Goal: Transaction & Acquisition: Purchase product/service

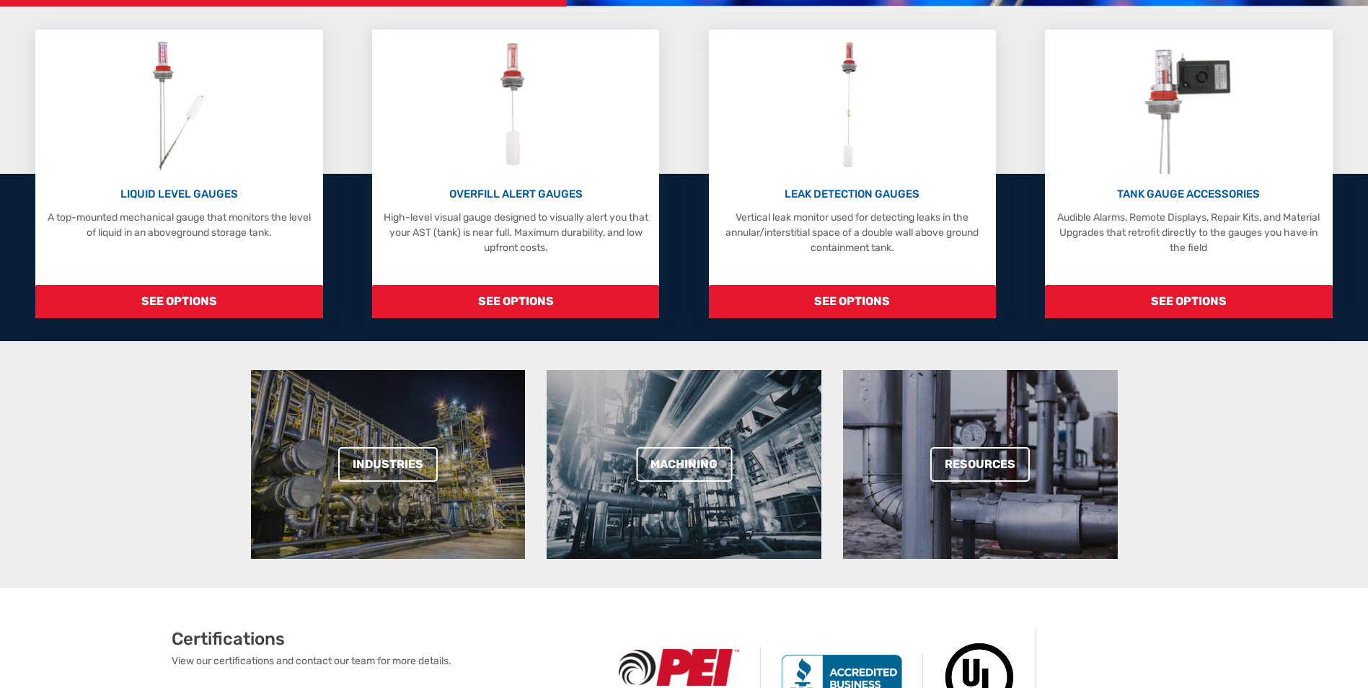
scroll to position [361, 0]
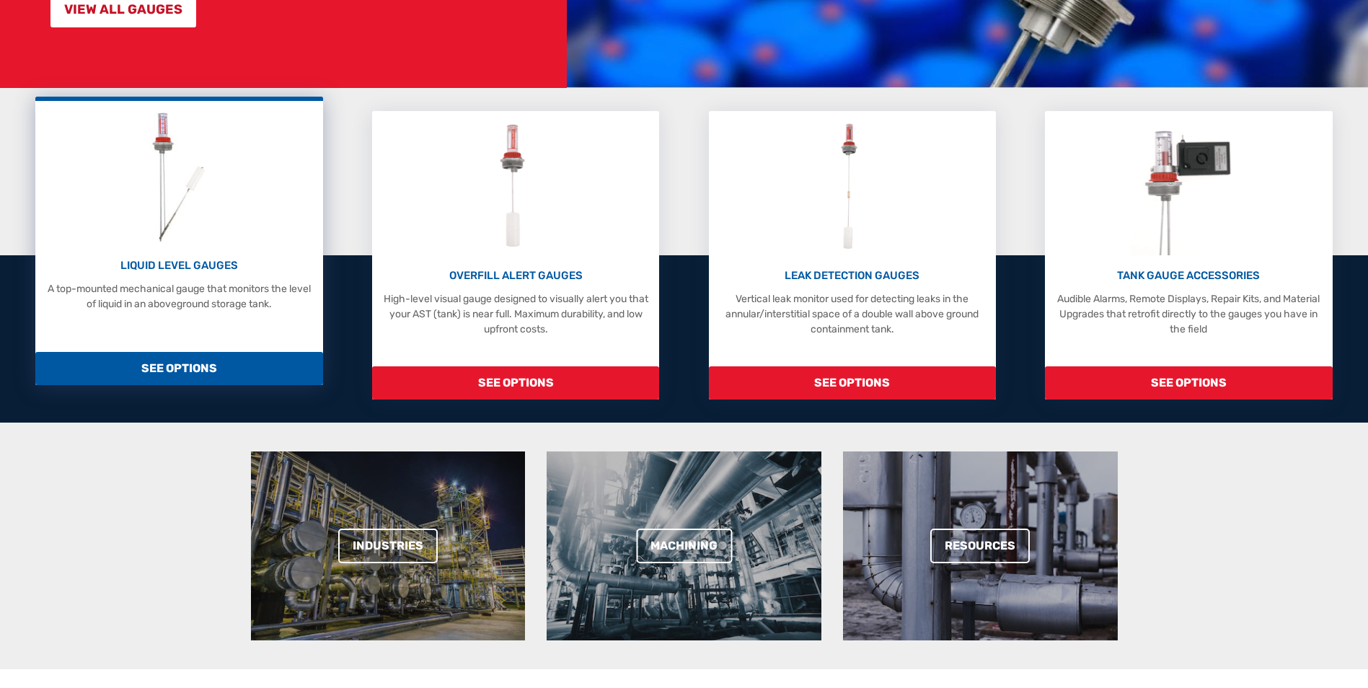
click at [177, 264] on p "LIQUID LEVEL GAUGES" at bounding box center [179, 265] width 273 height 17
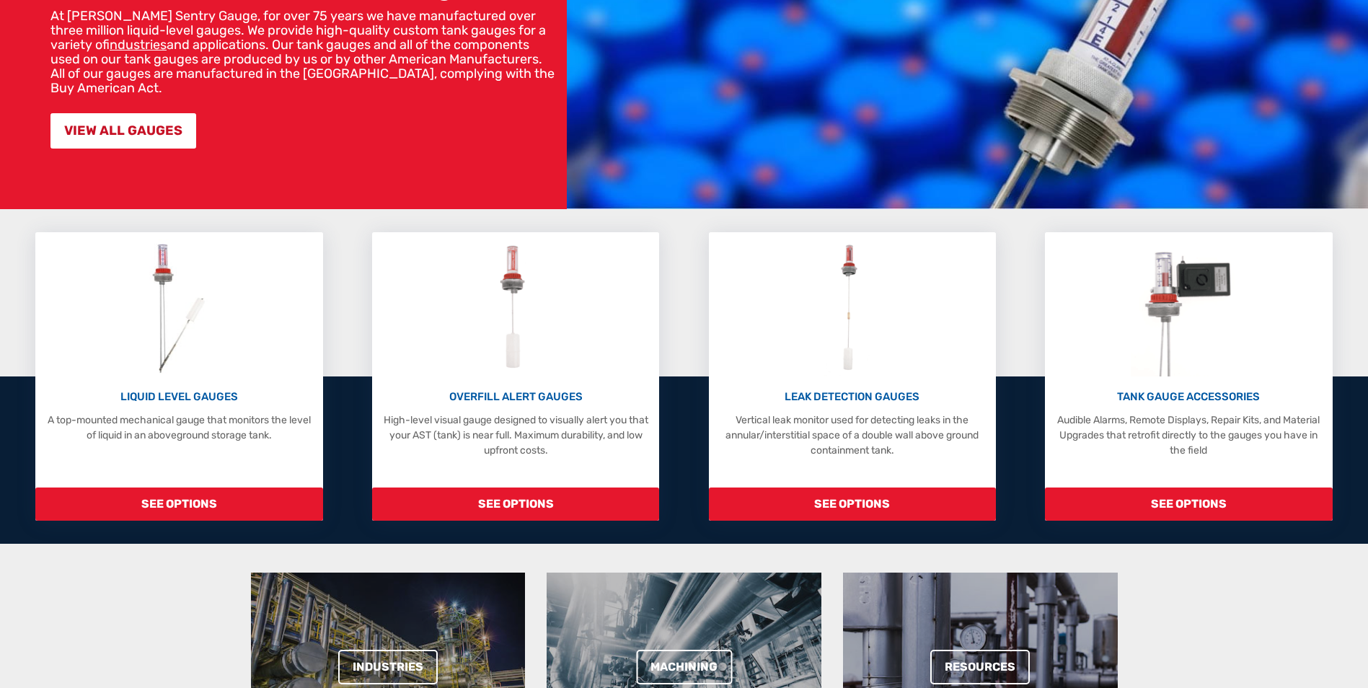
scroll to position [216, 0]
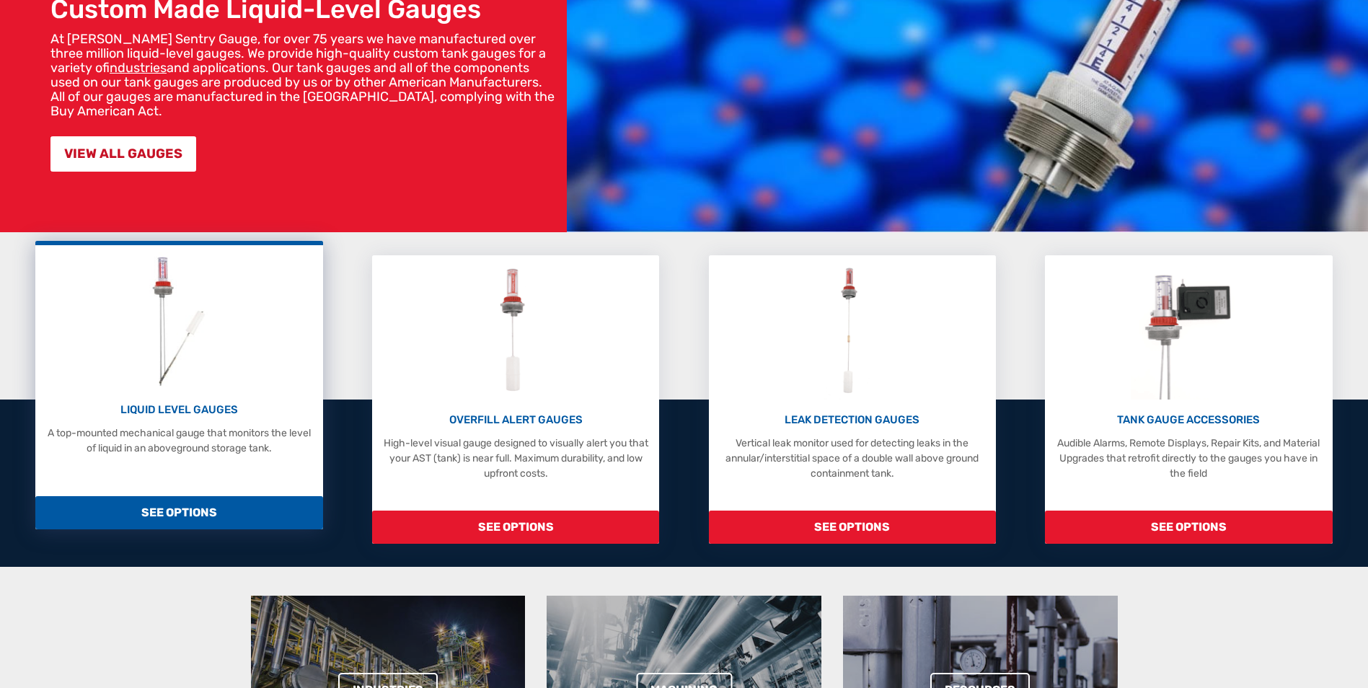
click at [179, 510] on span "SEE OPTIONS" at bounding box center [178, 512] width 287 height 33
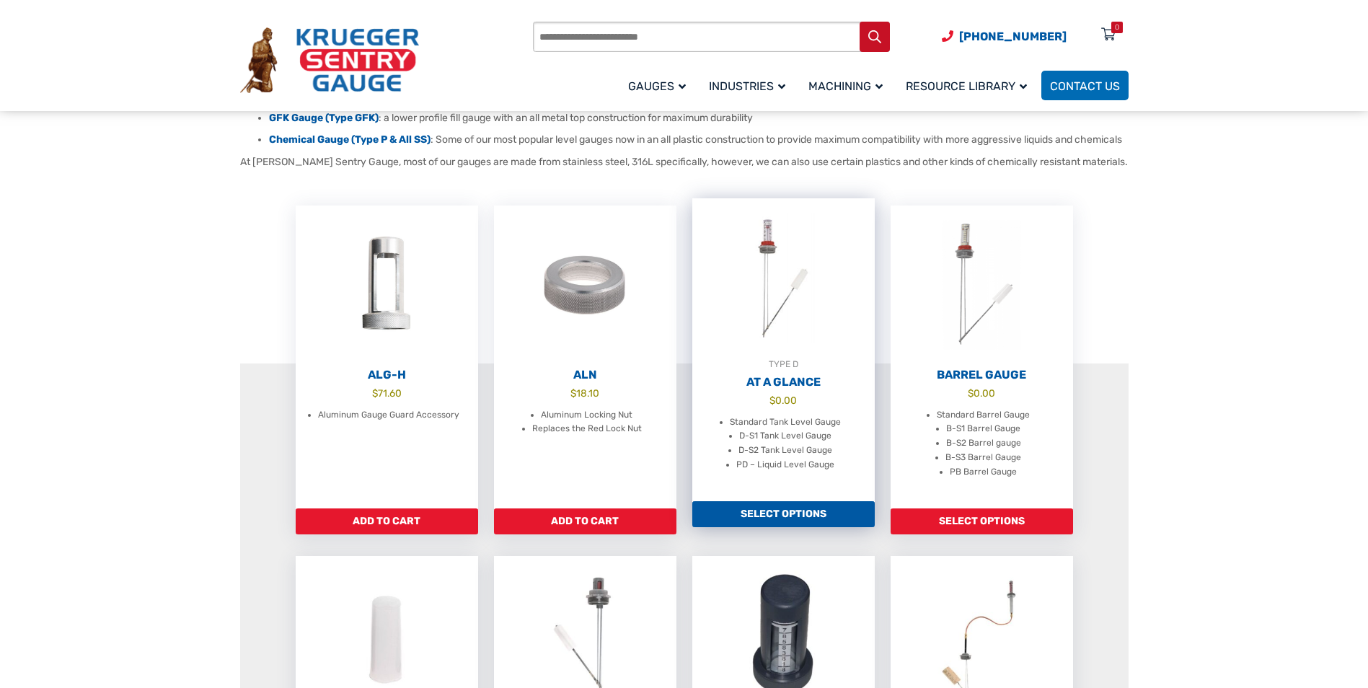
scroll to position [361, 0]
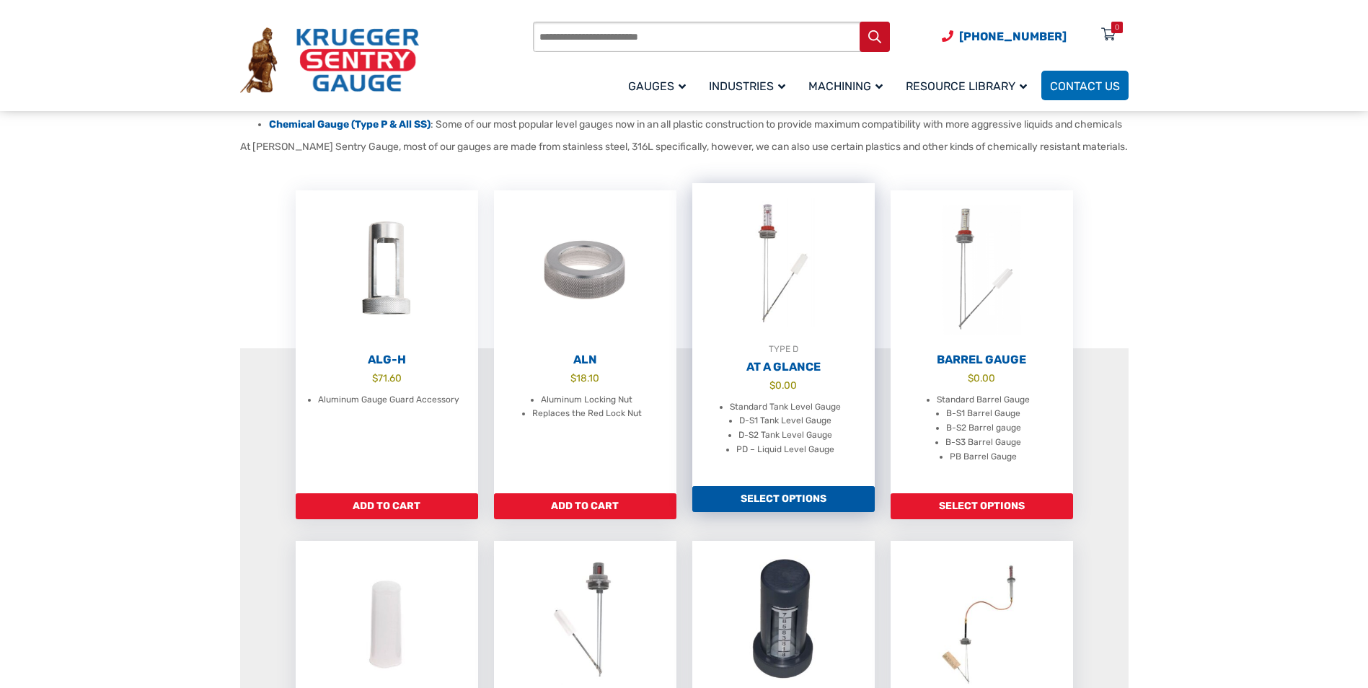
click at [772, 512] on link "Select options" at bounding box center [783, 499] width 182 height 26
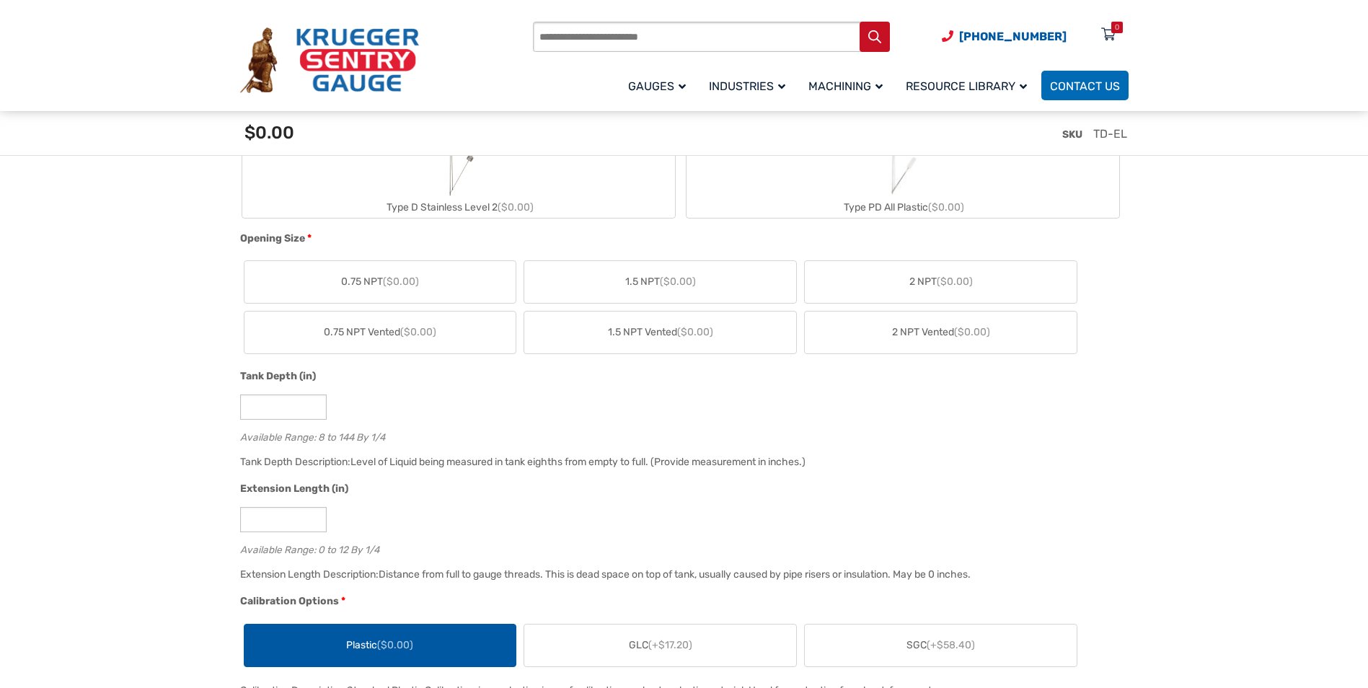
scroll to position [361, 0]
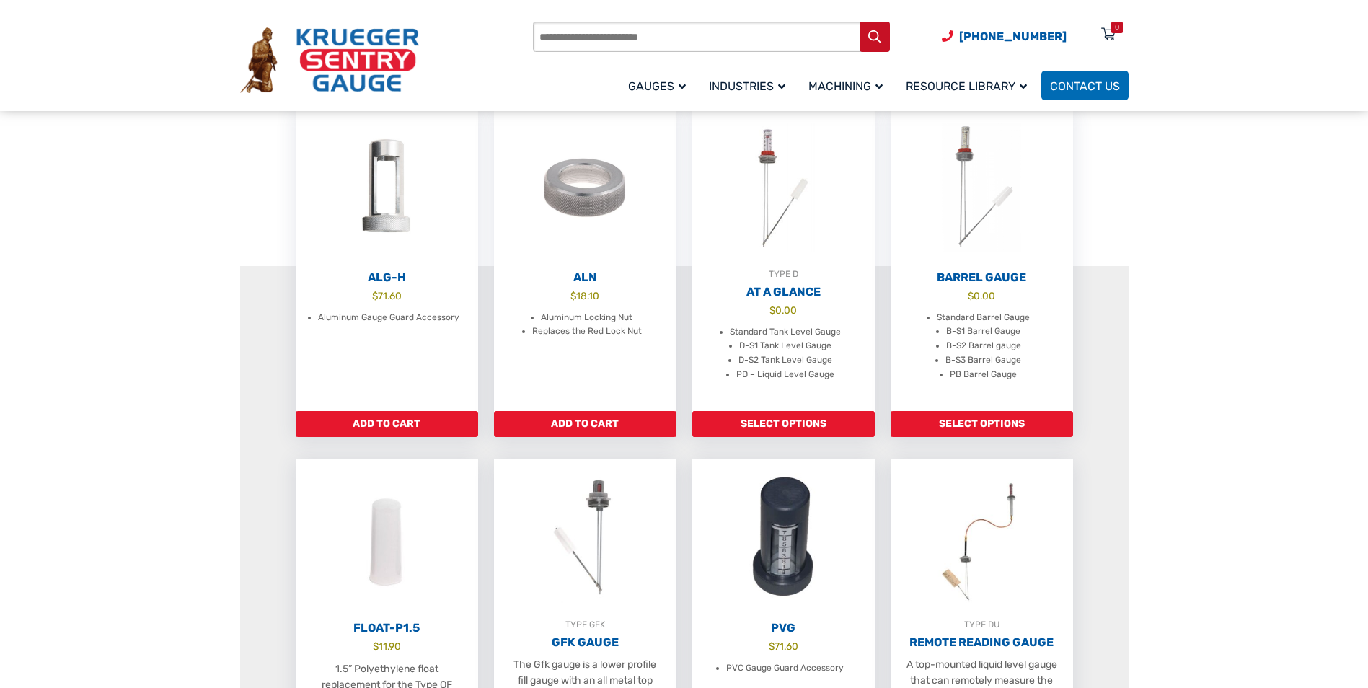
scroll to position [361, 0]
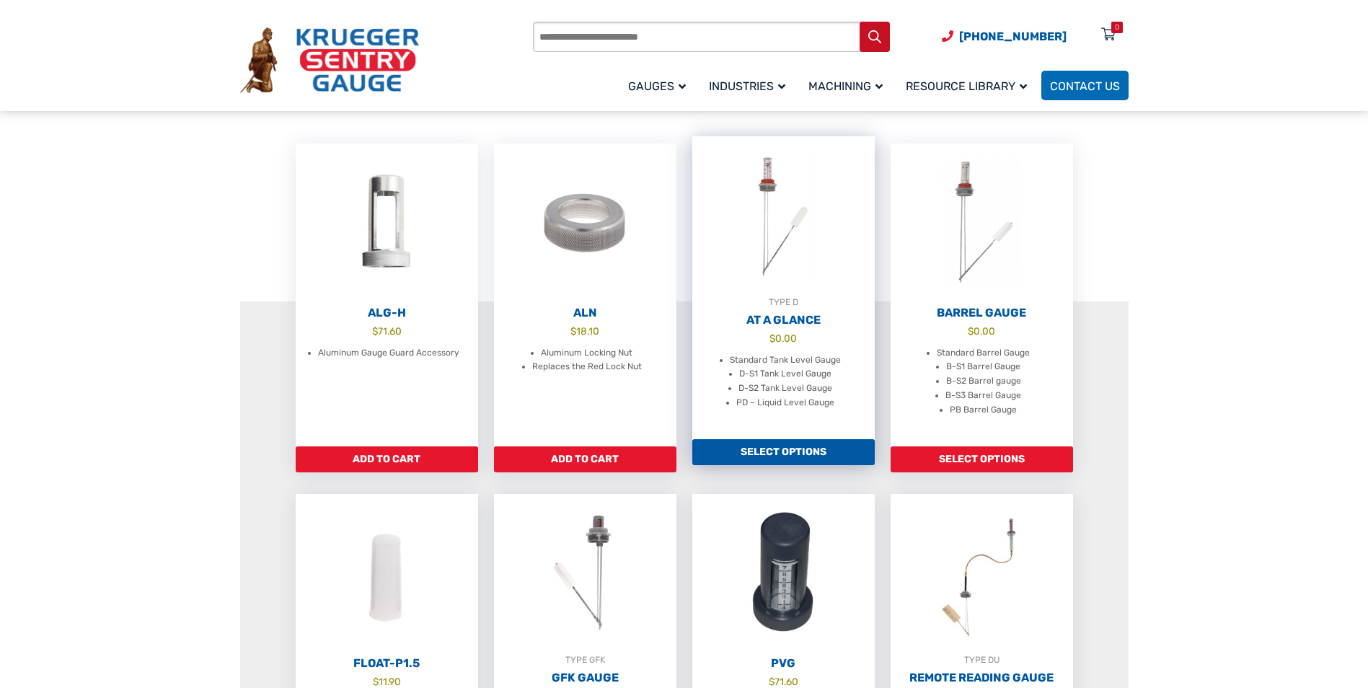
scroll to position [433, 0]
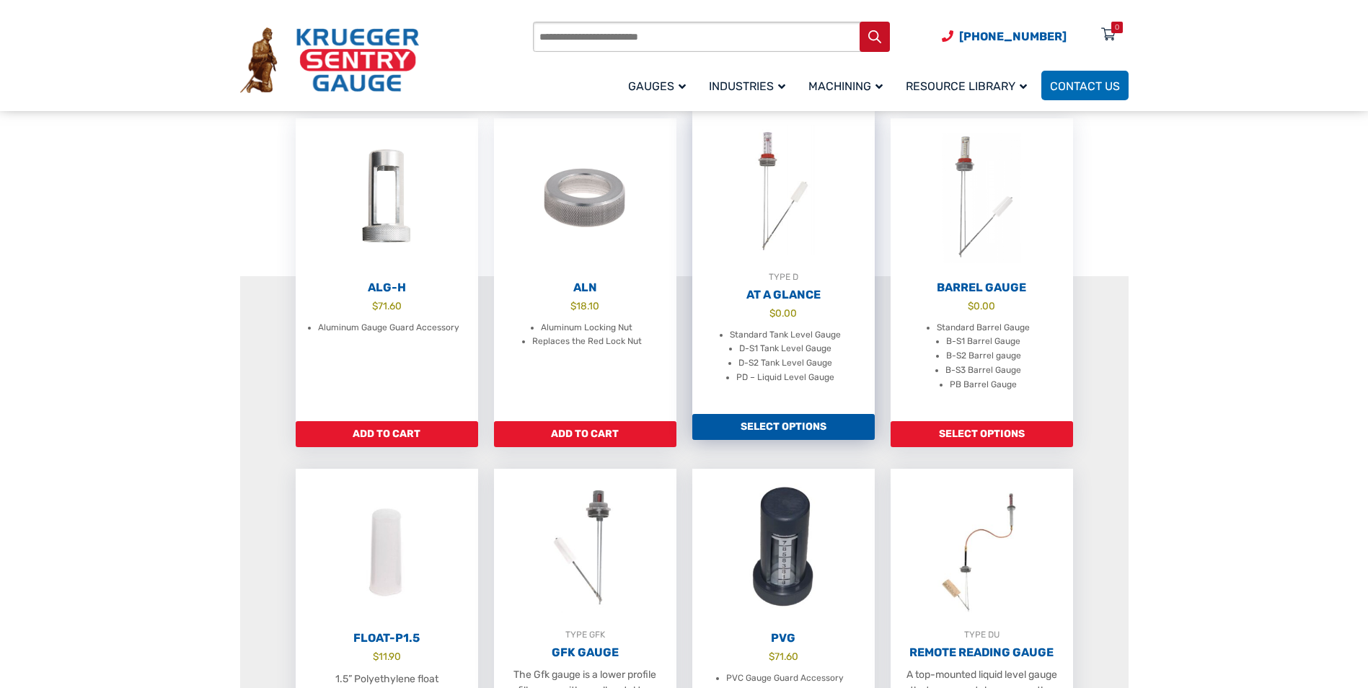
click at [788, 434] on link "Select options" at bounding box center [783, 427] width 182 height 26
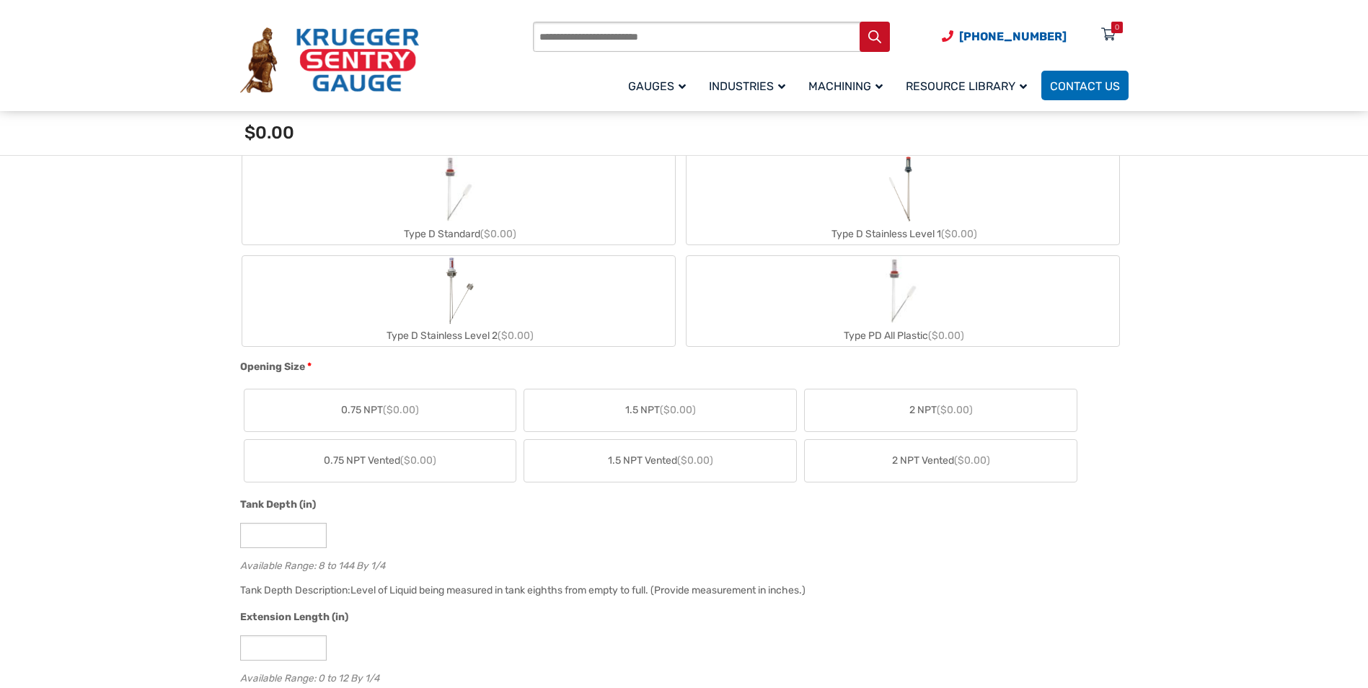
scroll to position [577, 0]
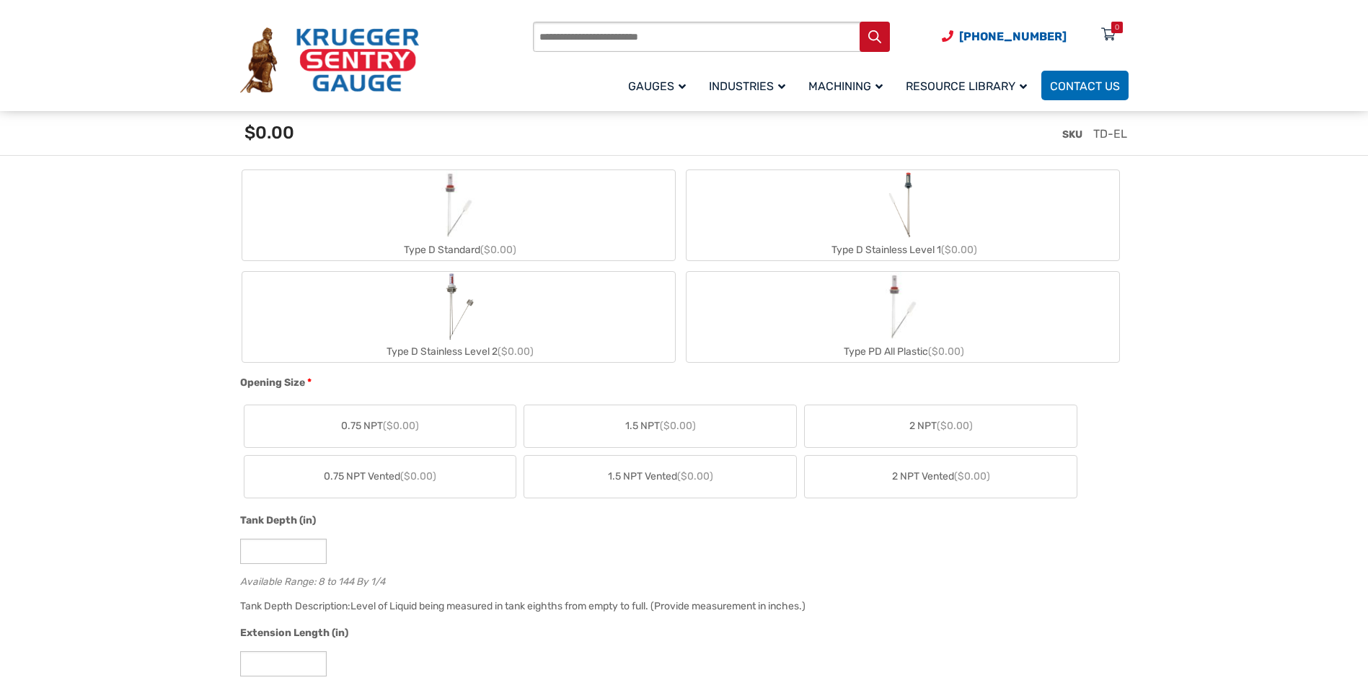
click at [886, 426] on label "2 NPT ($0.00)" at bounding box center [941, 426] width 272 height 42
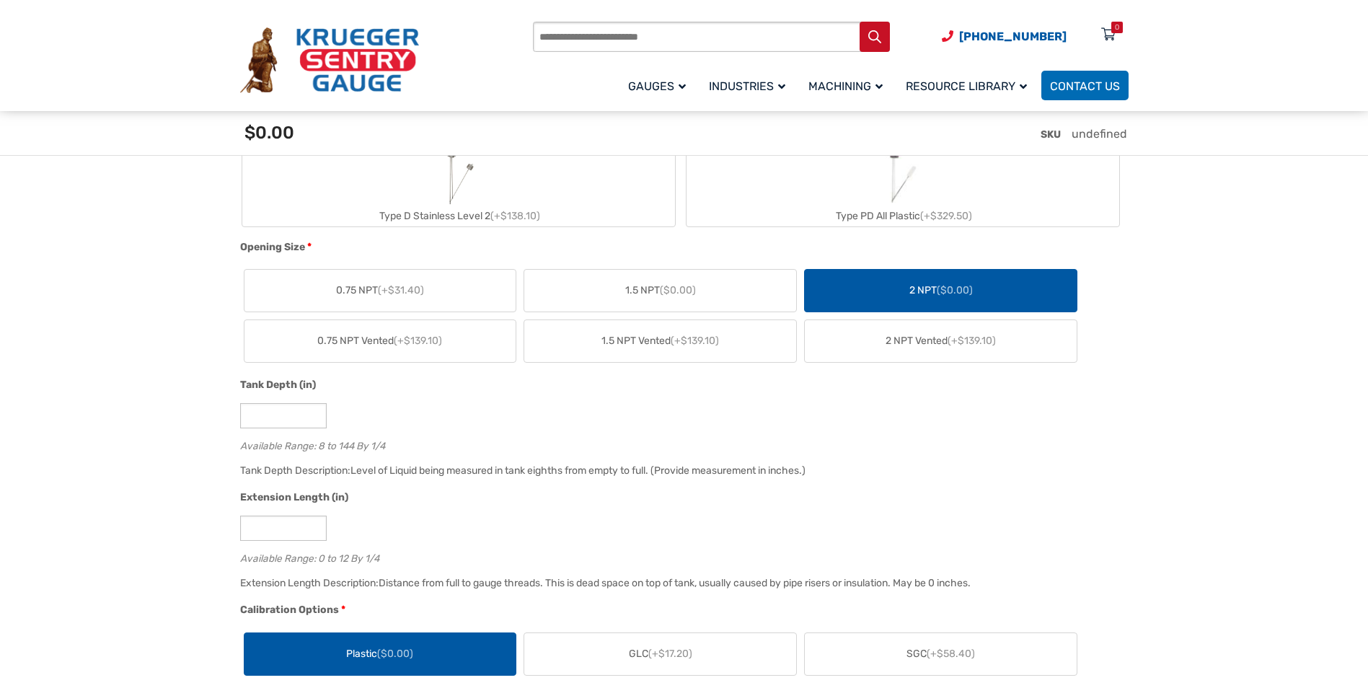
scroll to position [721, 0]
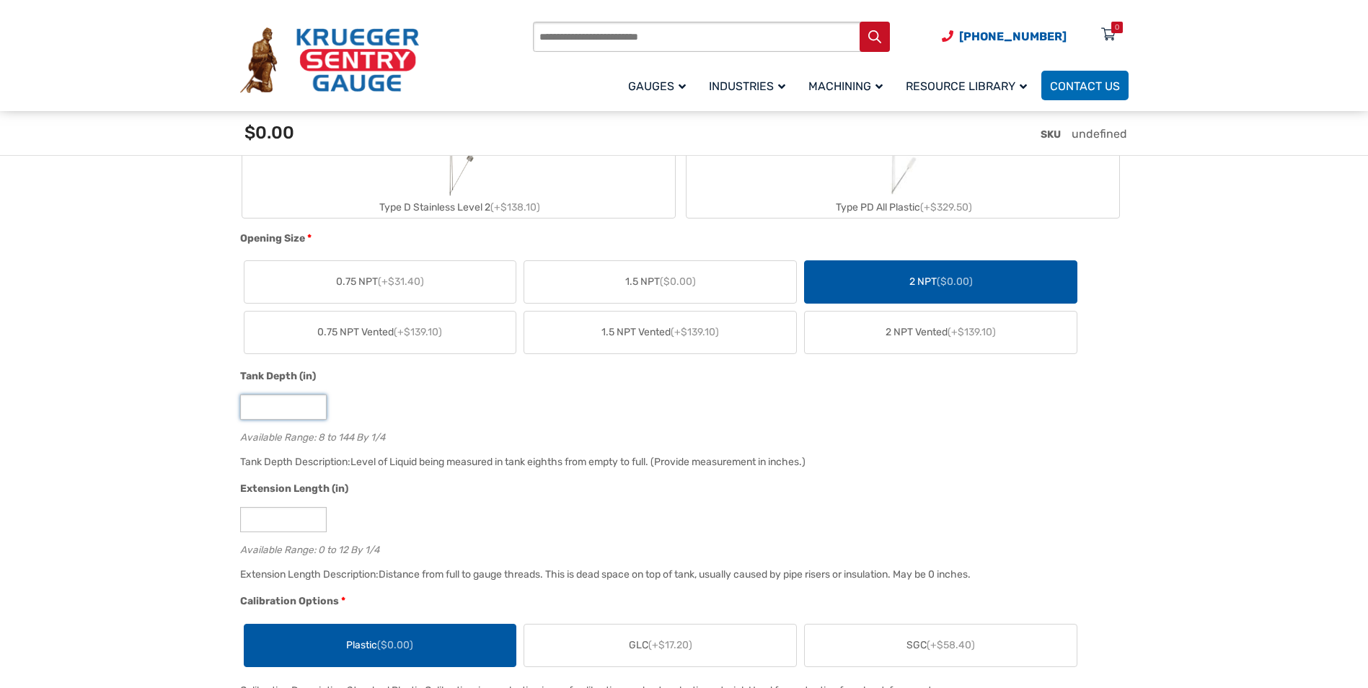
click at [314, 413] on input "*" at bounding box center [283, 407] width 87 height 25
click at [316, 402] on input "*" at bounding box center [283, 407] width 87 height 25
click at [315, 411] on input "*" at bounding box center [283, 407] width 87 height 25
click at [446, 400] on div "*" at bounding box center [680, 407] width 881 height 25
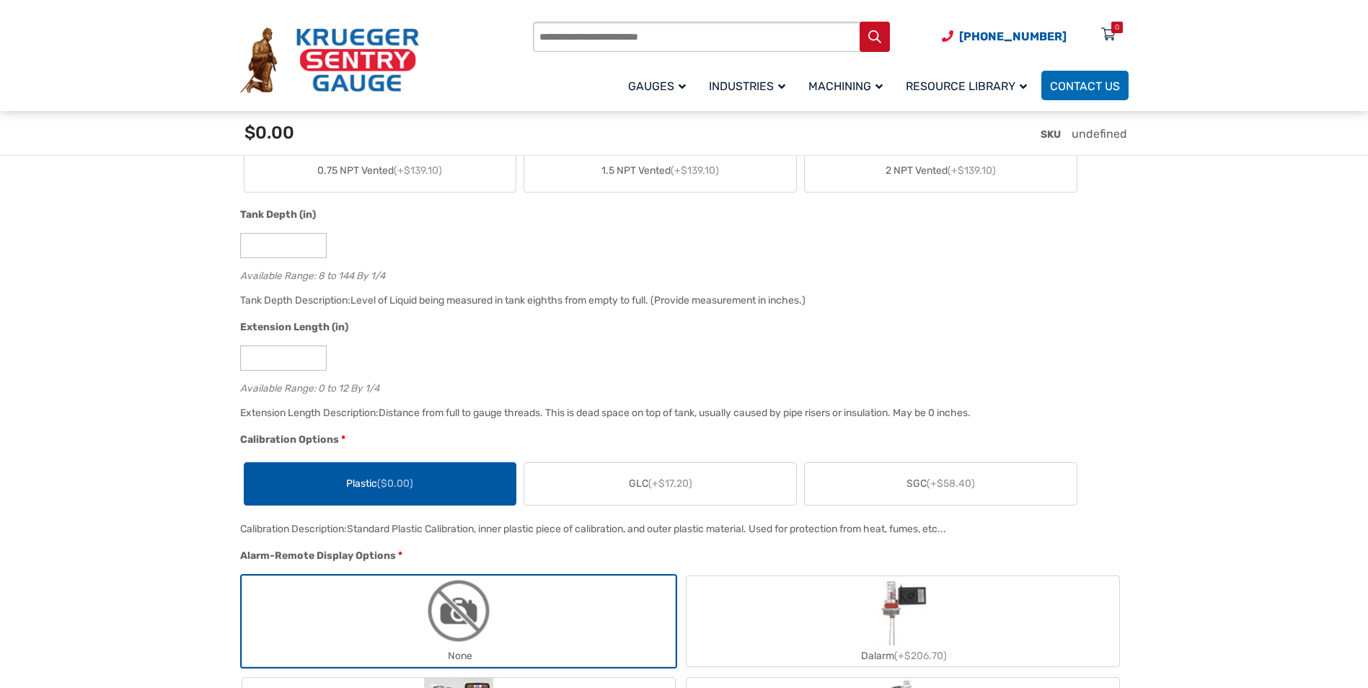
scroll to position [793, 0]
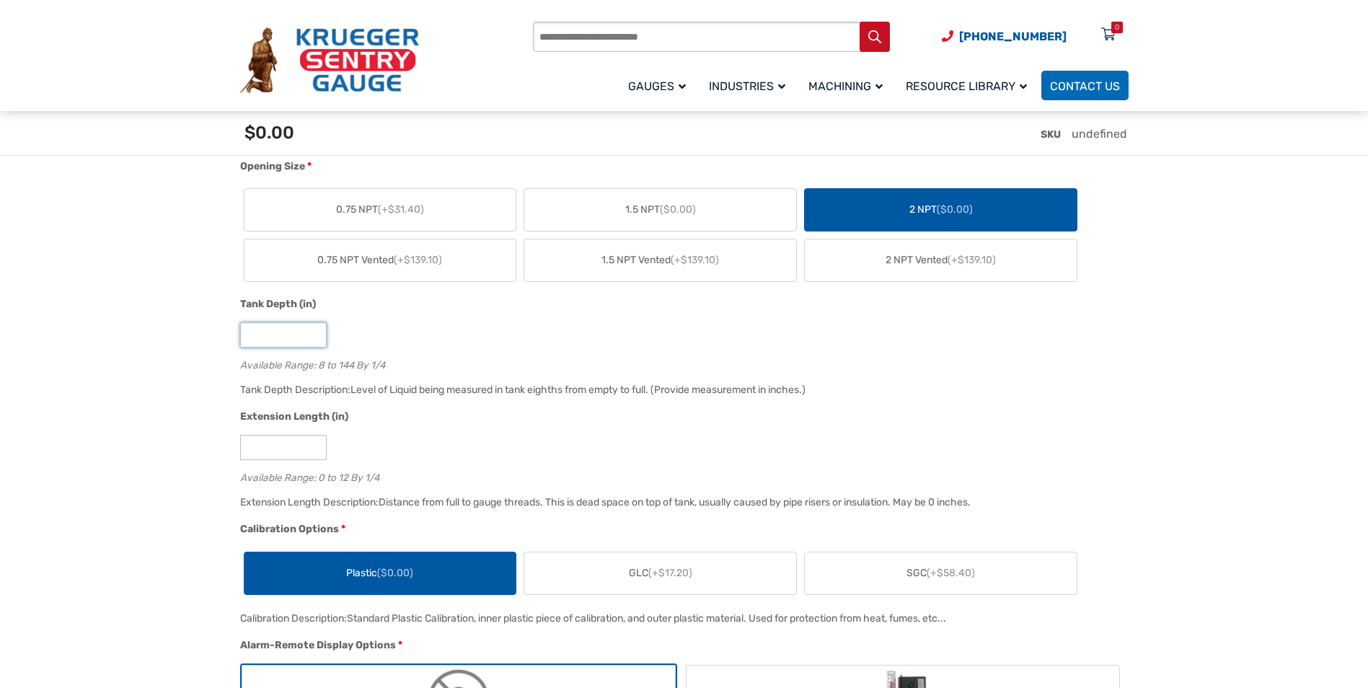
click at [315, 333] on input "*" at bounding box center [283, 334] width 87 height 25
click at [315, 333] on input "**" at bounding box center [283, 334] width 87 height 25
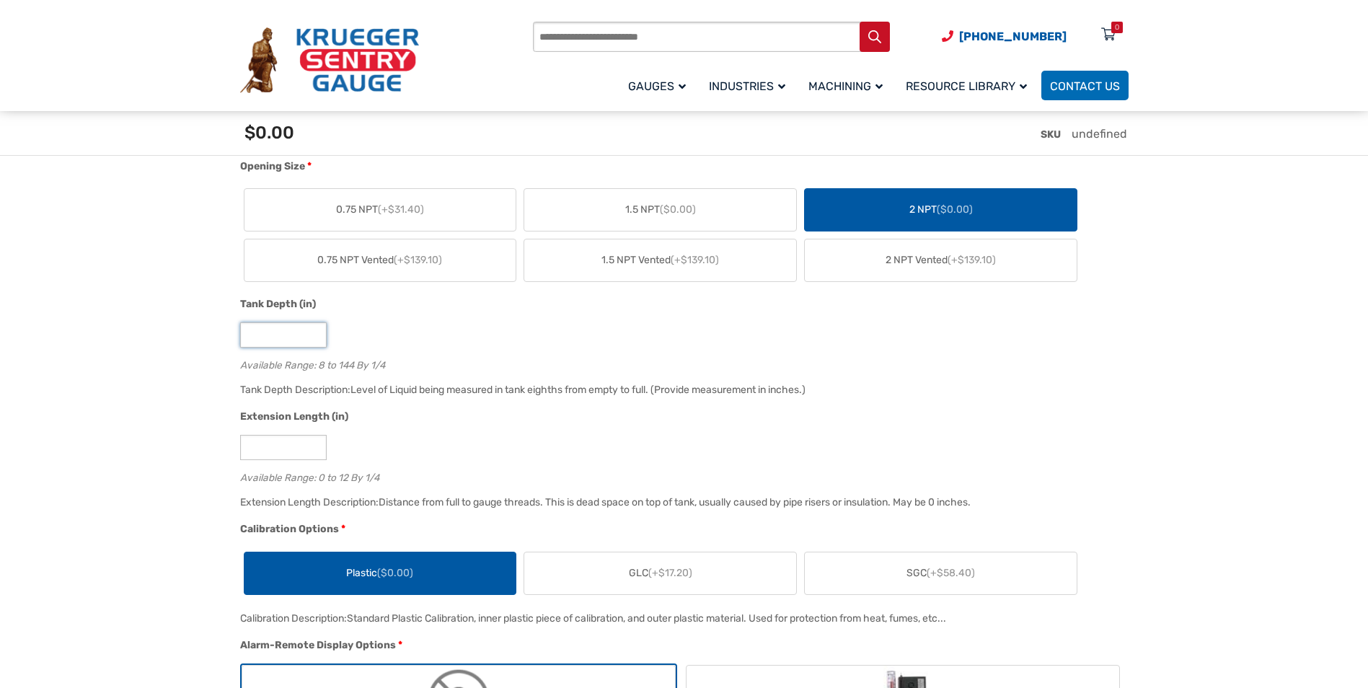
click at [315, 333] on input "**" at bounding box center [283, 334] width 87 height 25
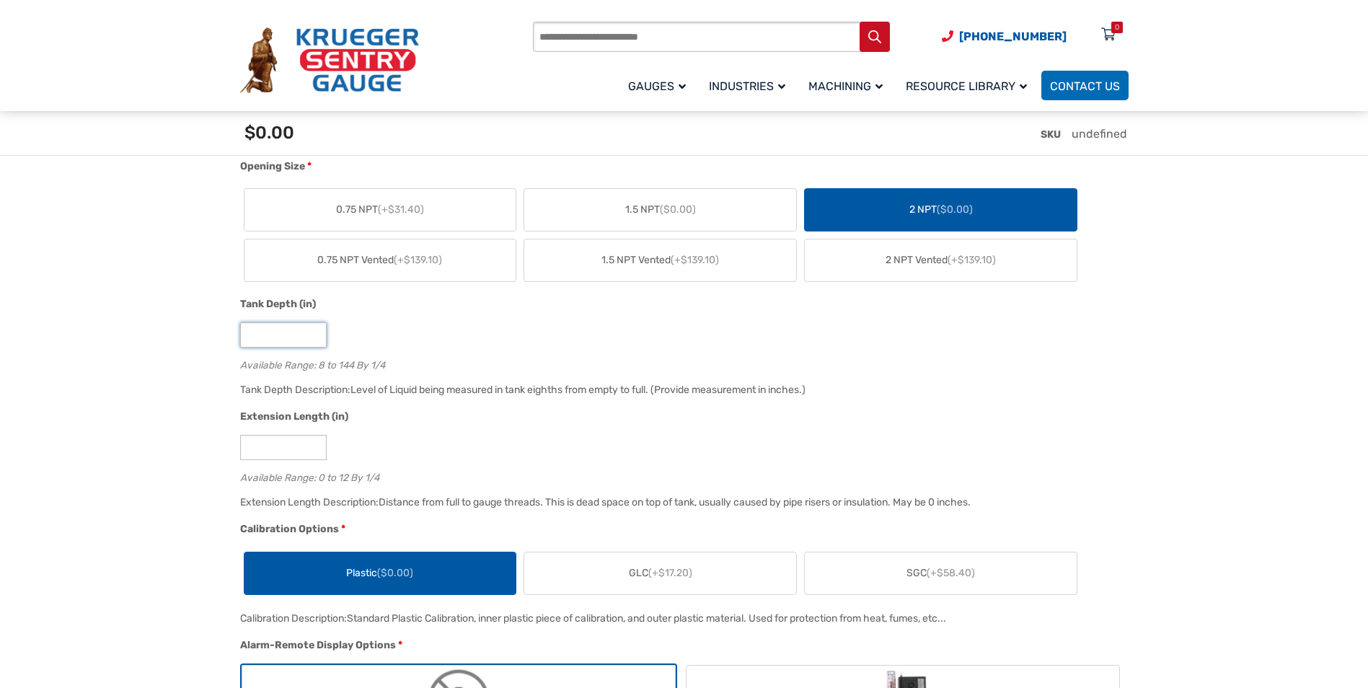
click at [315, 333] on input "**" at bounding box center [283, 334] width 87 height 25
click at [315, 332] on input "**" at bounding box center [283, 334] width 87 height 25
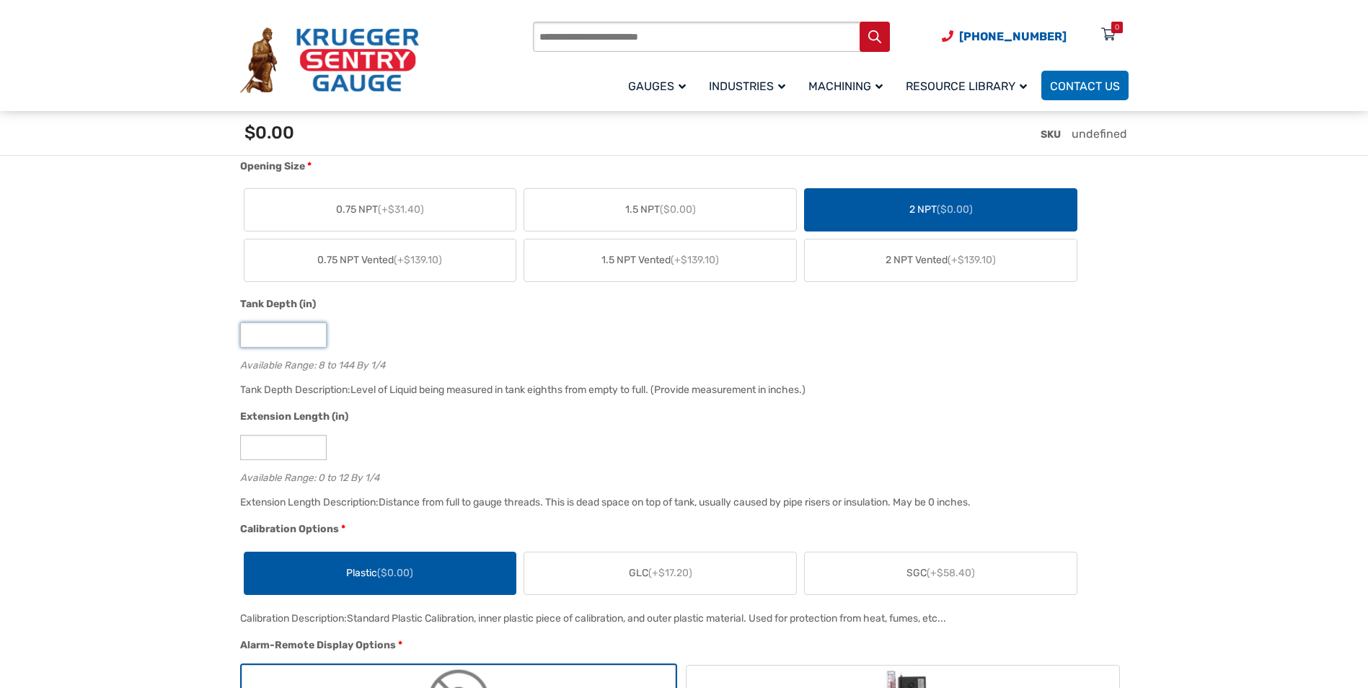
click at [315, 332] on input "**" at bounding box center [283, 334] width 87 height 25
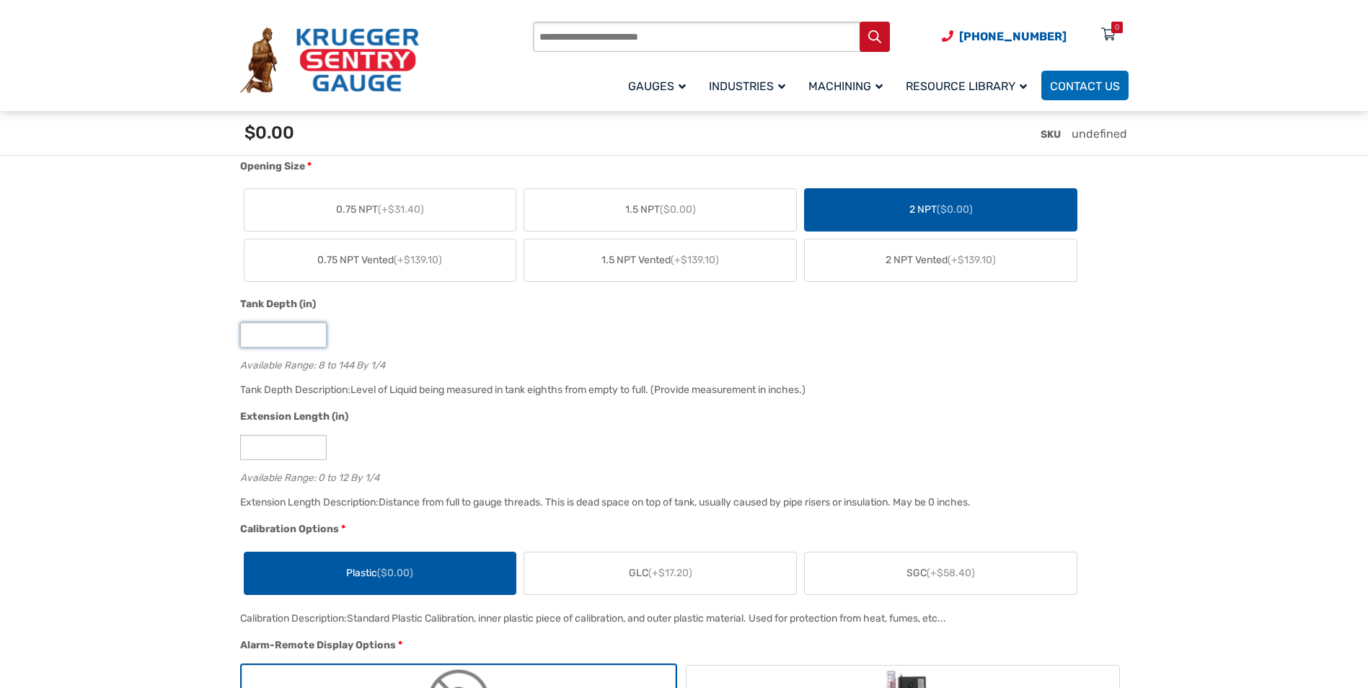
click at [315, 332] on input "**" at bounding box center [283, 334] width 87 height 25
type input "**"
click at [315, 332] on input "**" at bounding box center [283, 334] width 87 height 25
click at [498, 332] on div "**" at bounding box center [680, 334] width 881 height 25
click at [315, 442] on input "*" at bounding box center [283, 447] width 87 height 25
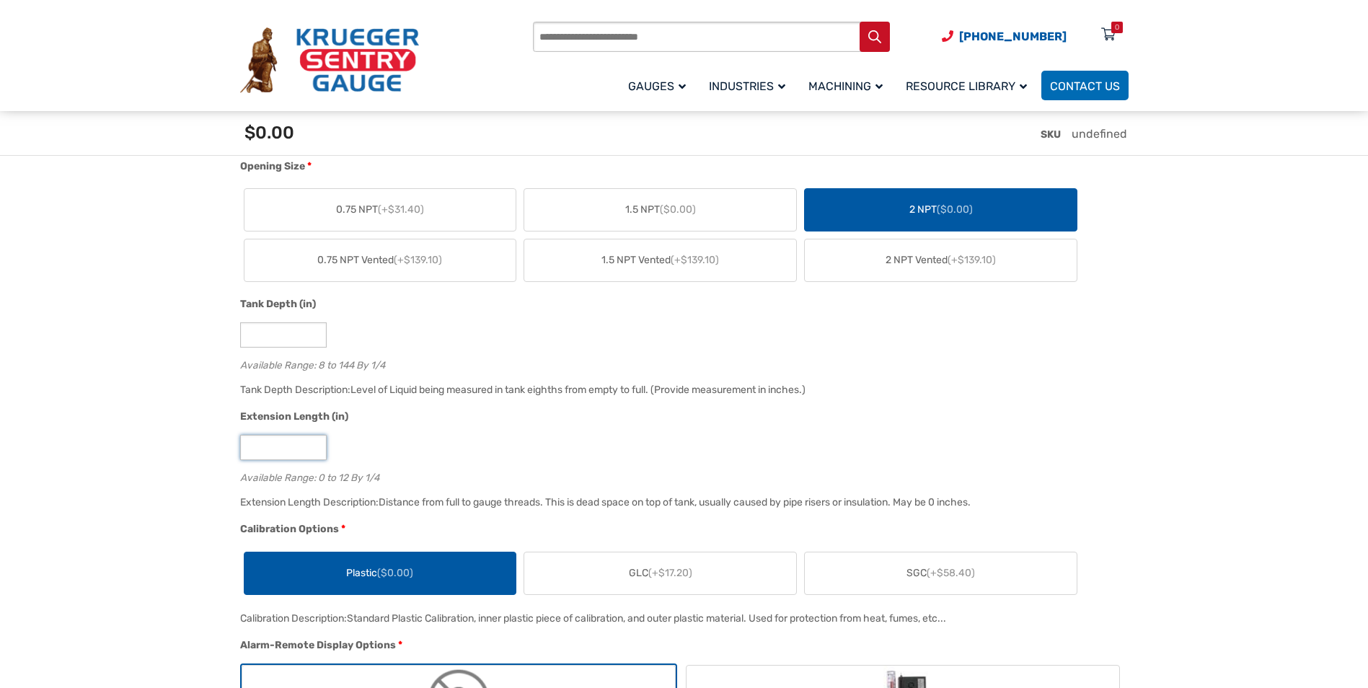
type input "*"
click at [313, 454] on input "*" at bounding box center [283, 447] width 87 height 25
click at [435, 437] on div "*" at bounding box center [680, 447] width 881 height 25
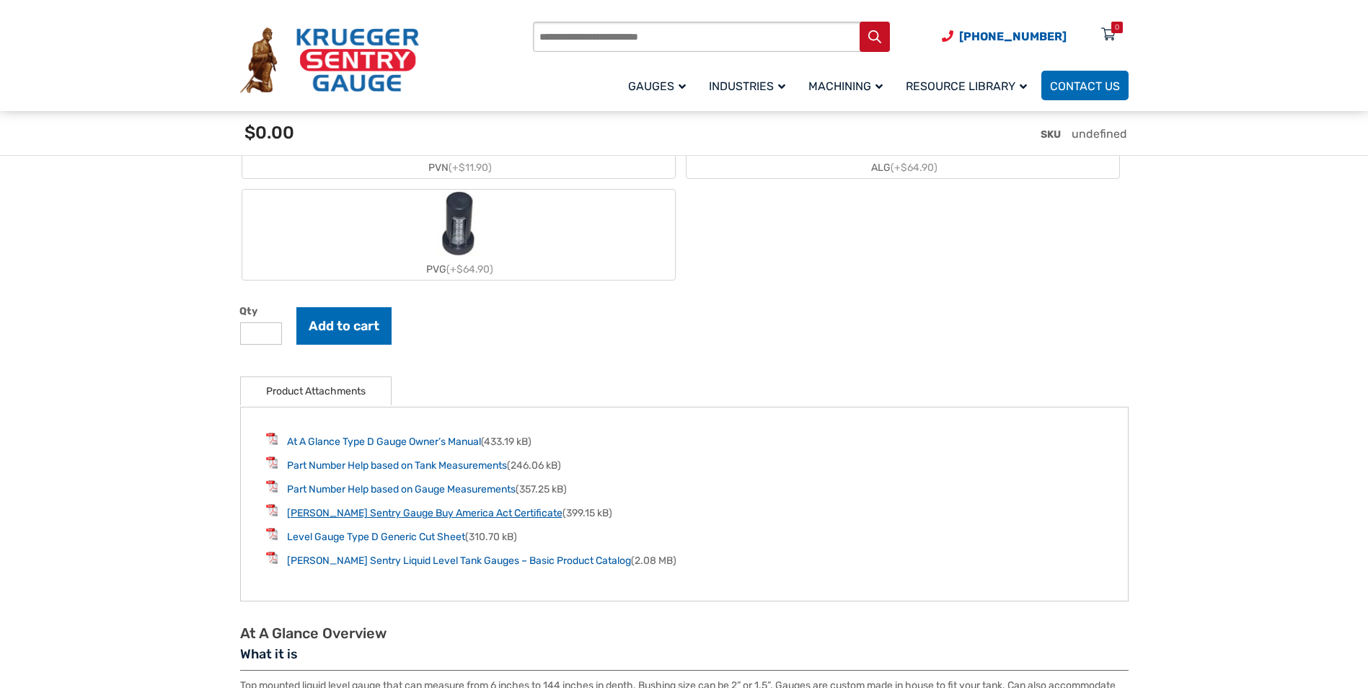
scroll to position [1731, 0]
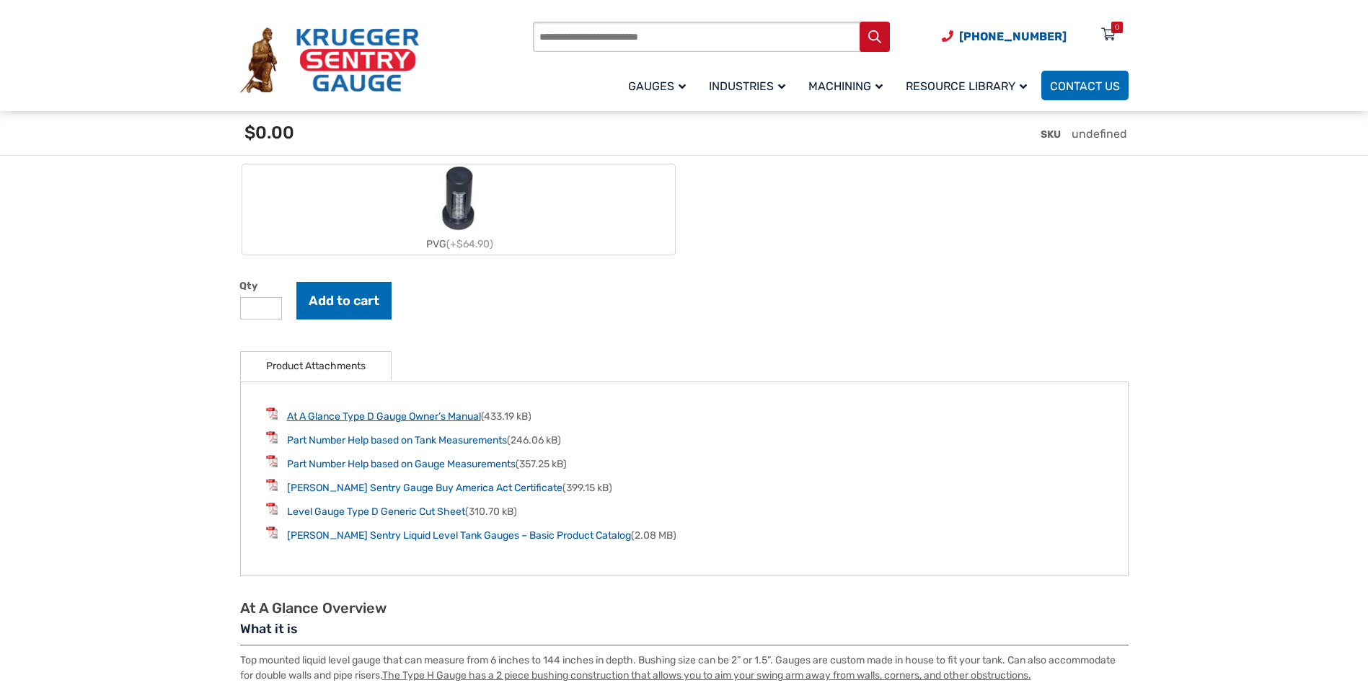
click at [355, 423] on link "At A Glance Type D Gauge Owner’s Manual" at bounding box center [384, 416] width 194 height 12
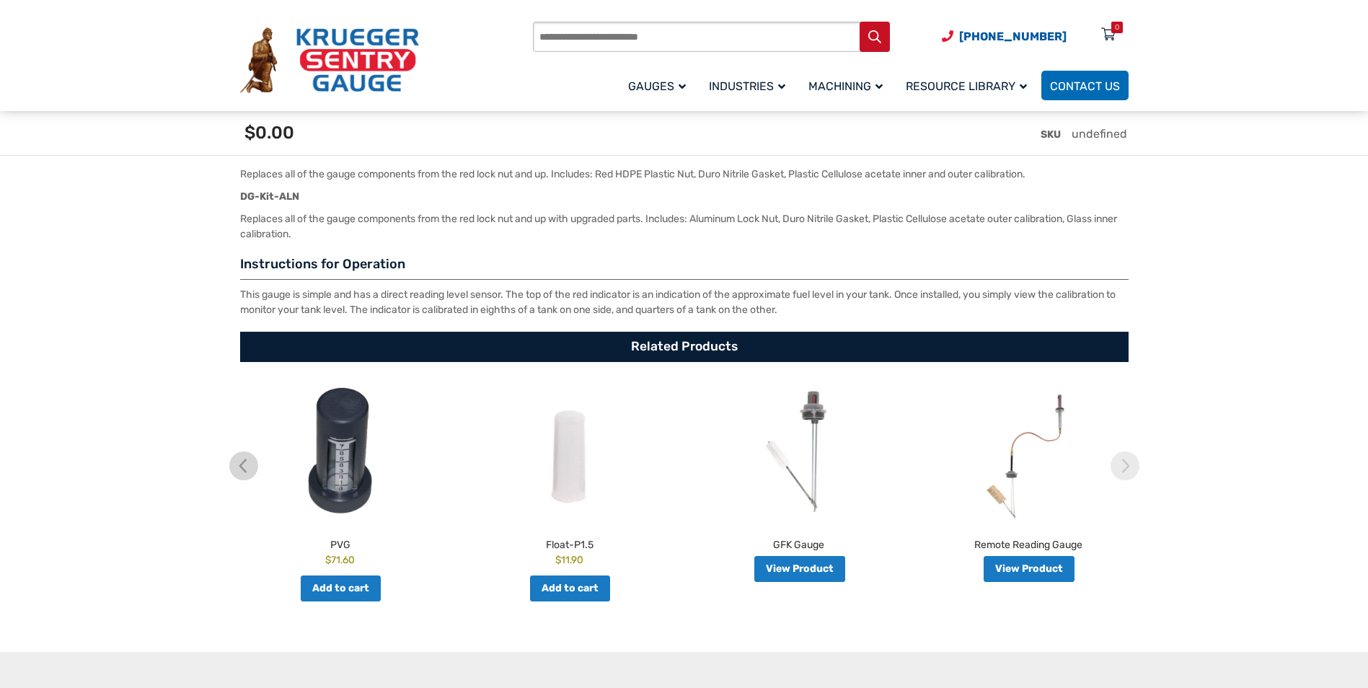
scroll to position [2524, 0]
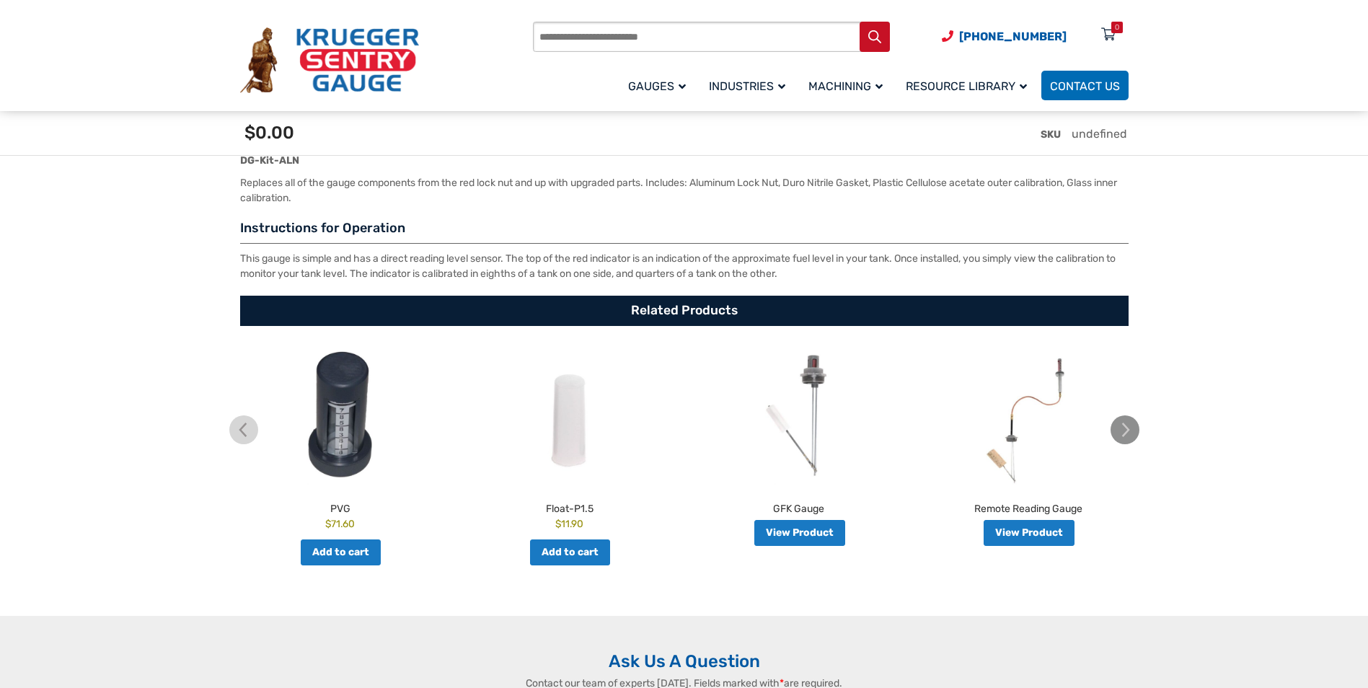
click at [1124, 433] on img at bounding box center [1125, 429] width 29 height 29
click at [1123, 433] on img at bounding box center [1125, 429] width 29 height 29
click at [245, 431] on img at bounding box center [243, 429] width 29 height 29
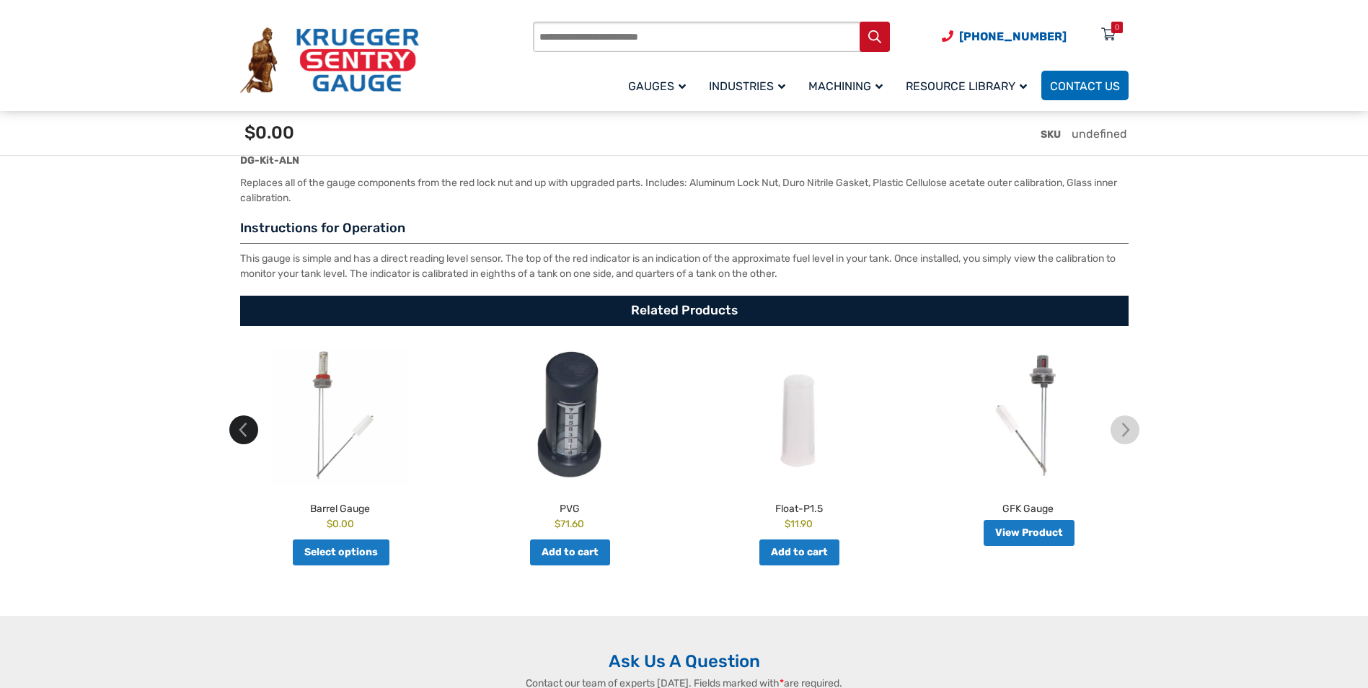
click at [245, 431] on img at bounding box center [243, 429] width 29 height 29
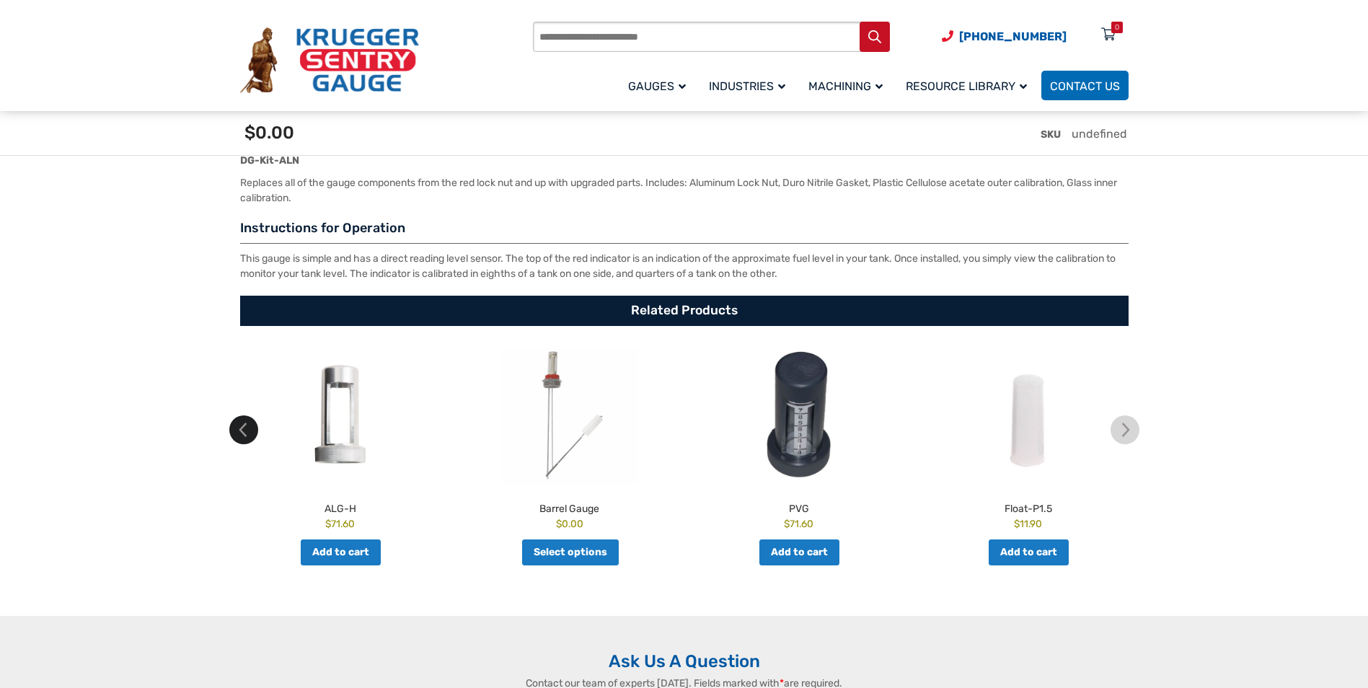
click at [249, 435] on img at bounding box center [243, 429] width 29 height 29
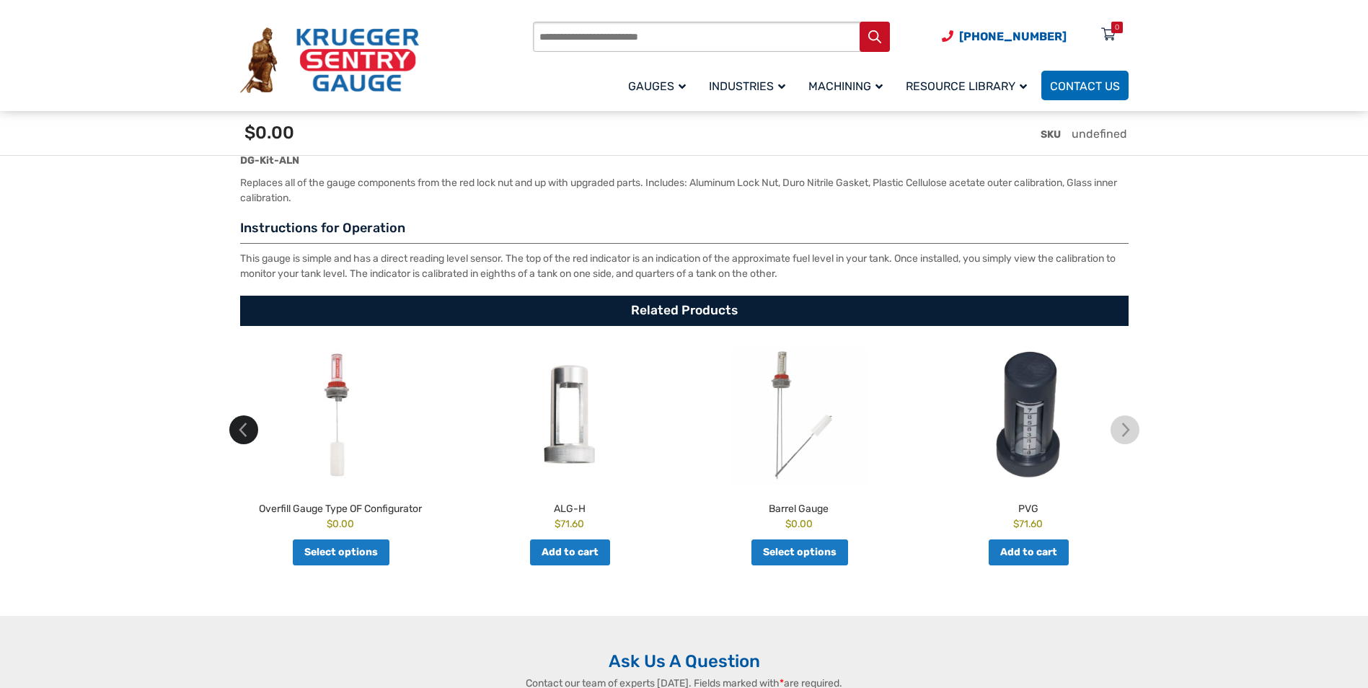
click at [249, 433] on img at bounding box center [243, 429] width 29 height 29
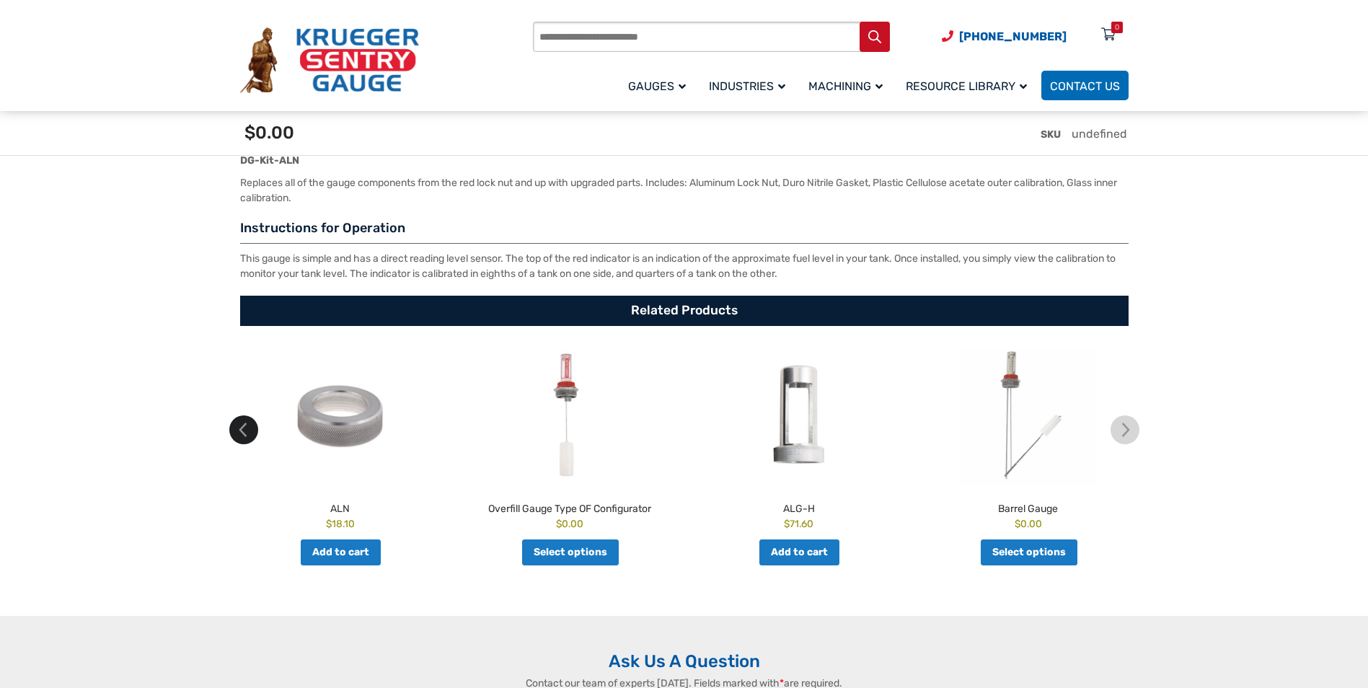
click at [249, 434] on img at bounding box center [243, 429] width 29 height 29
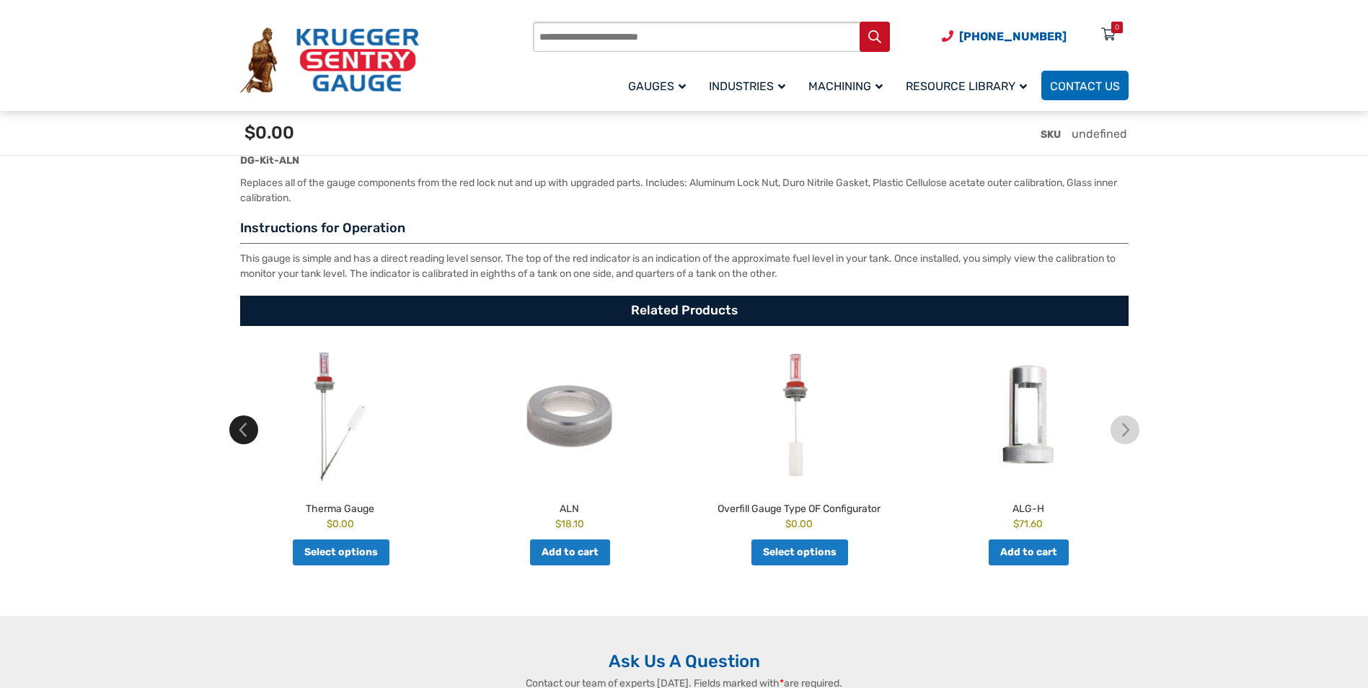
click at [249, 434] on img at bounding box center [243, 429] width 29 height 29
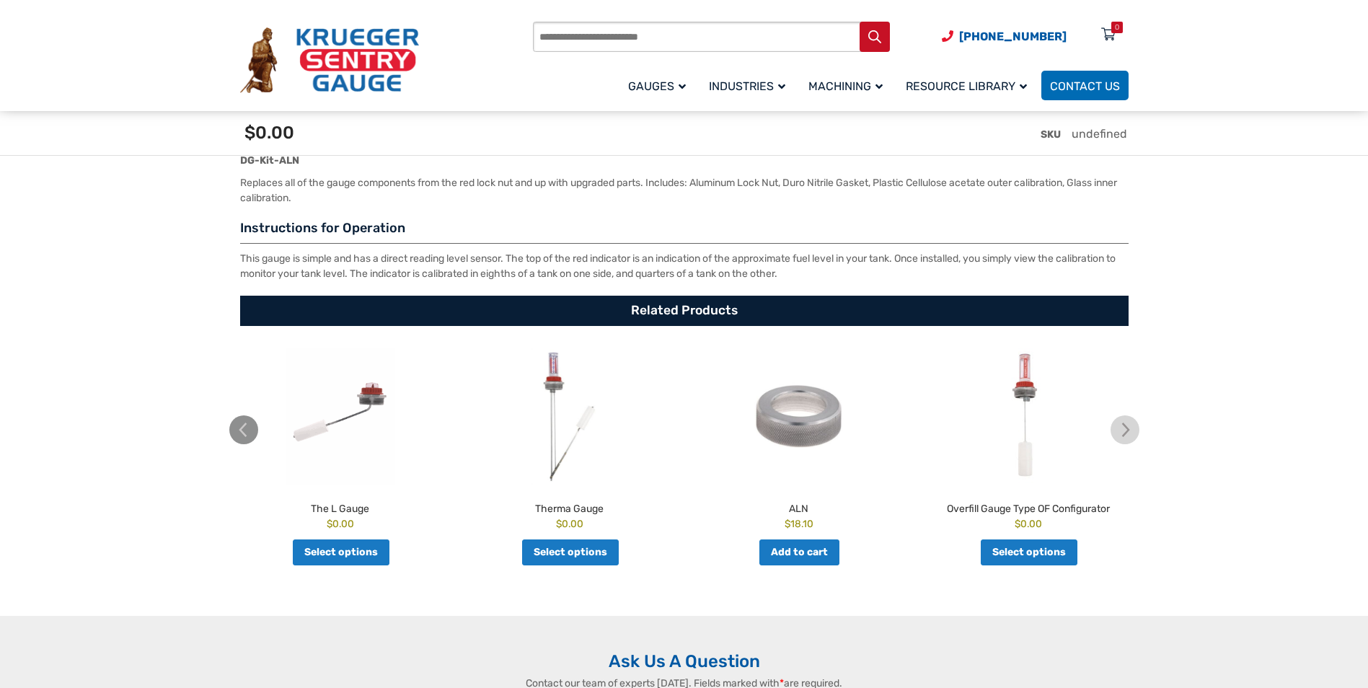
click at [249, 434] on img at bounding box center [243, 429] width 29 height 29
click at [1123, 428] on img at bounding box center [1125, 429] width 29 height 29
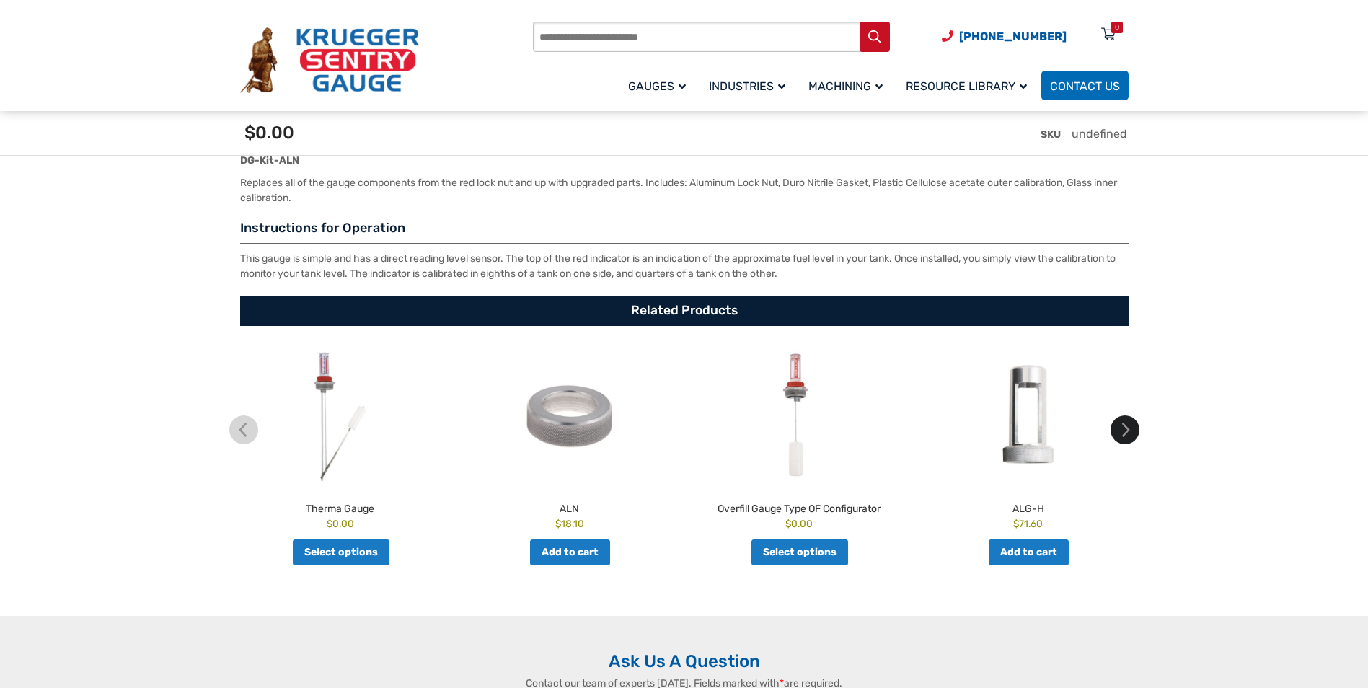
click at [1123, 428] on img at bounding box center [1125, 429] width 29 height 29
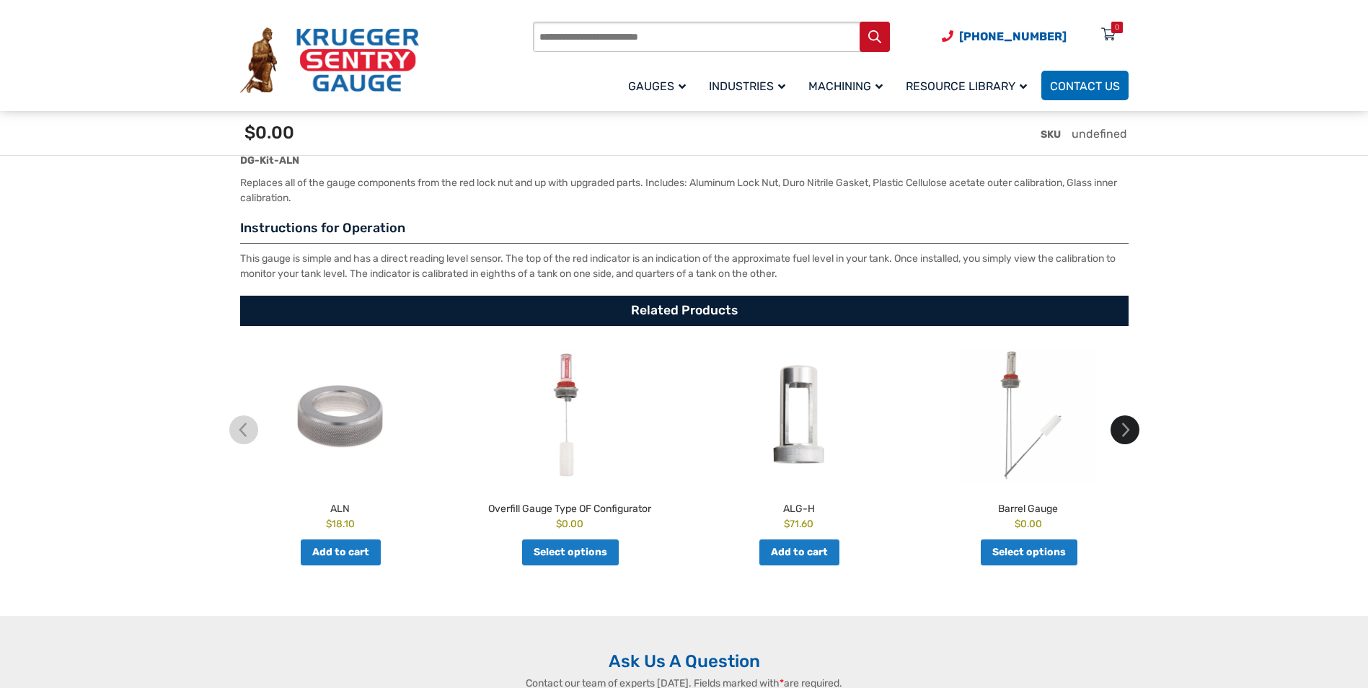
click at [1123, 428] on img at bounding box center [1125, 429] width 29 height 29
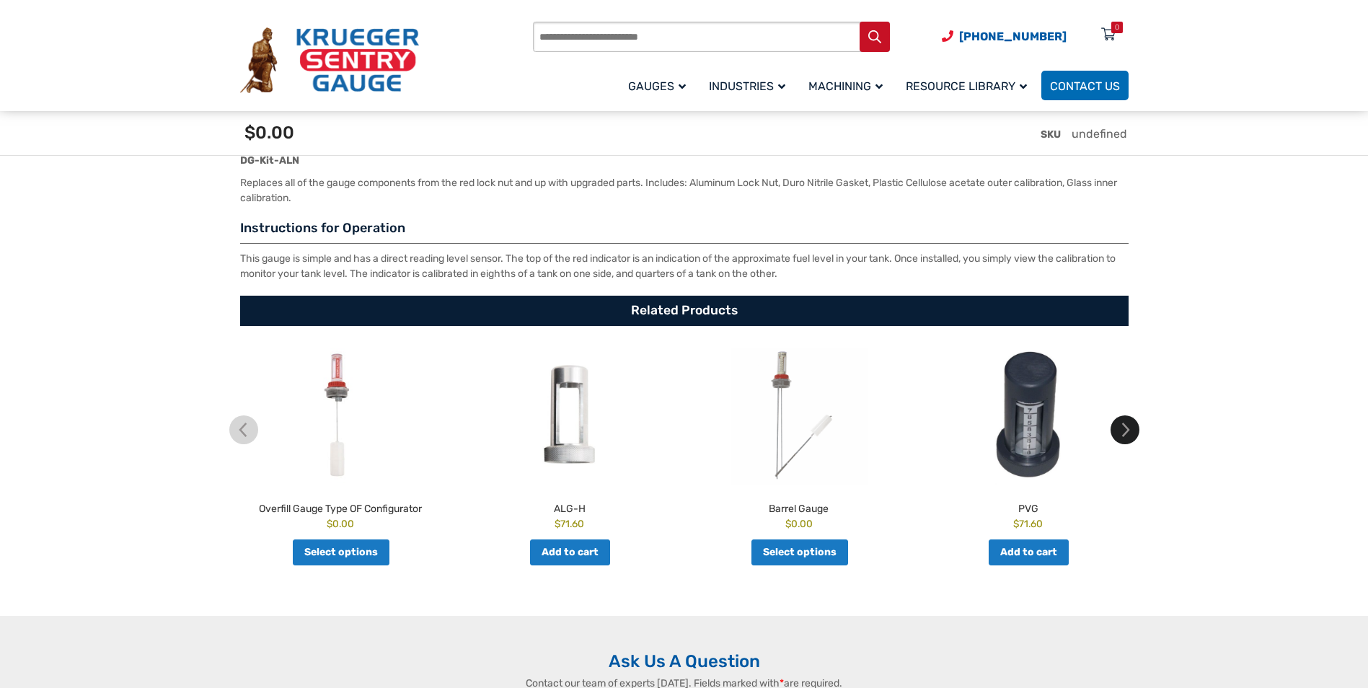
click at [1123, 428] on img at bounding box center [1125, 429] width 29 height 29
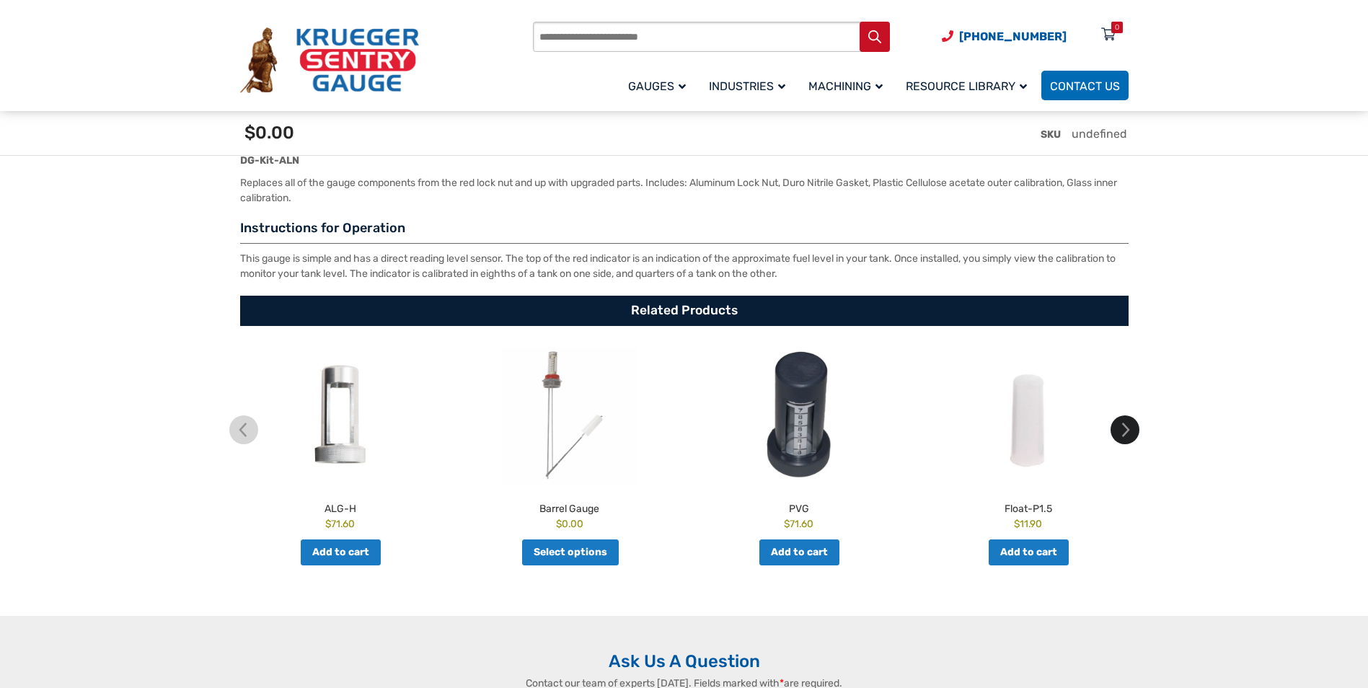
click at [1123, 428] on img at bounding box center [1125, 429] width 29 height 29
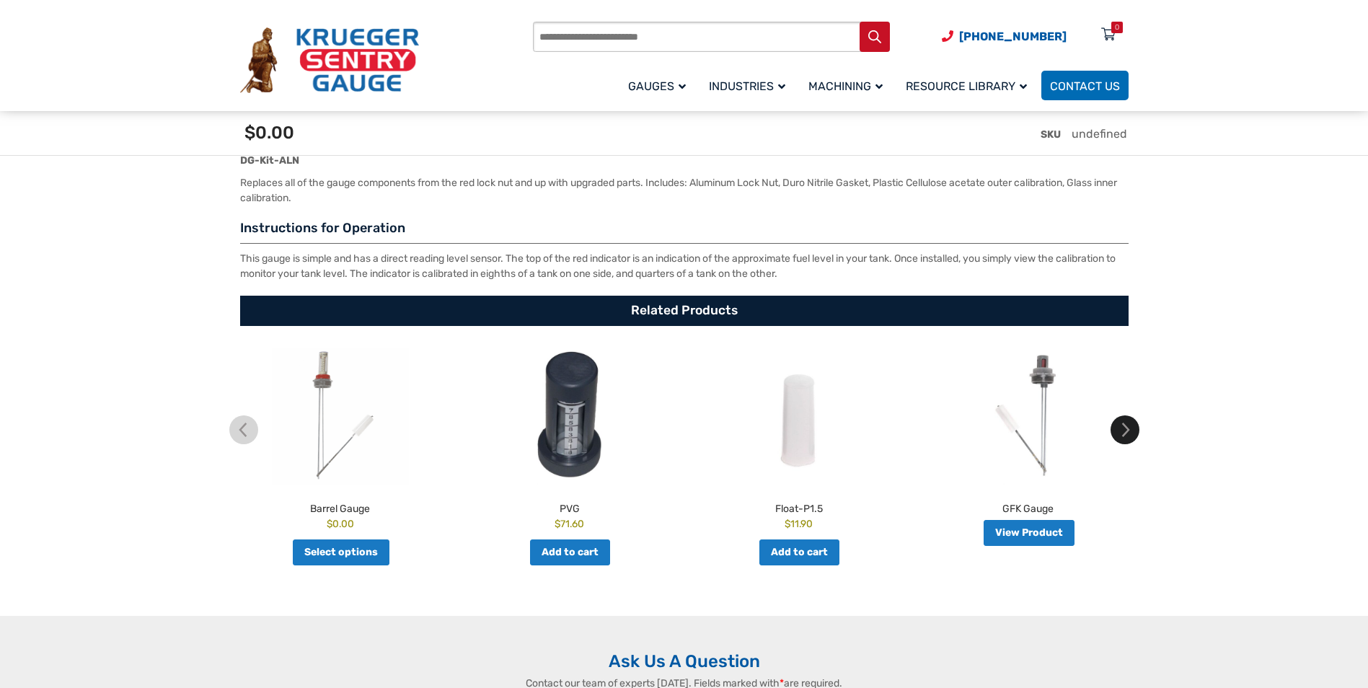
click at [1123, 428] on img at bounding box center [1125, 429] width 29 height 29
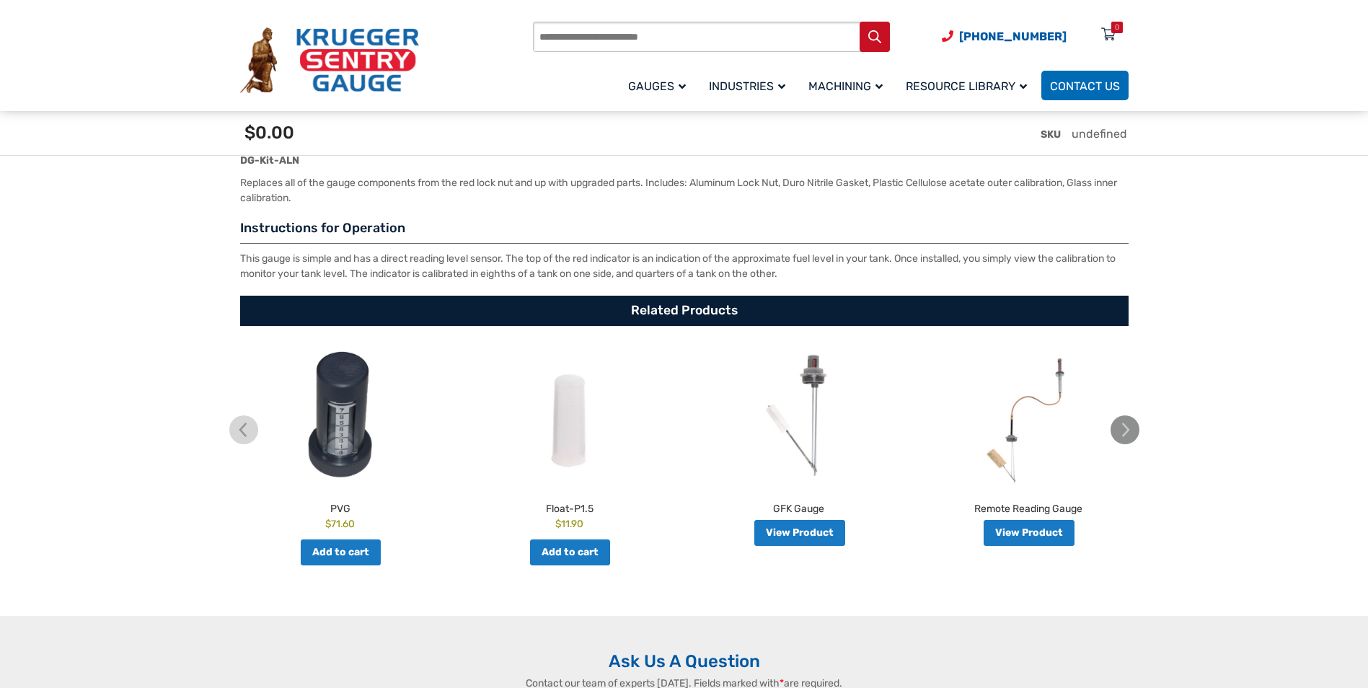
click at [1124, 435] on img at bounding box center [1125, 429] width 29 height 29
click at [243, 433] on img at bounding box center [243, 429] width 29 height 29
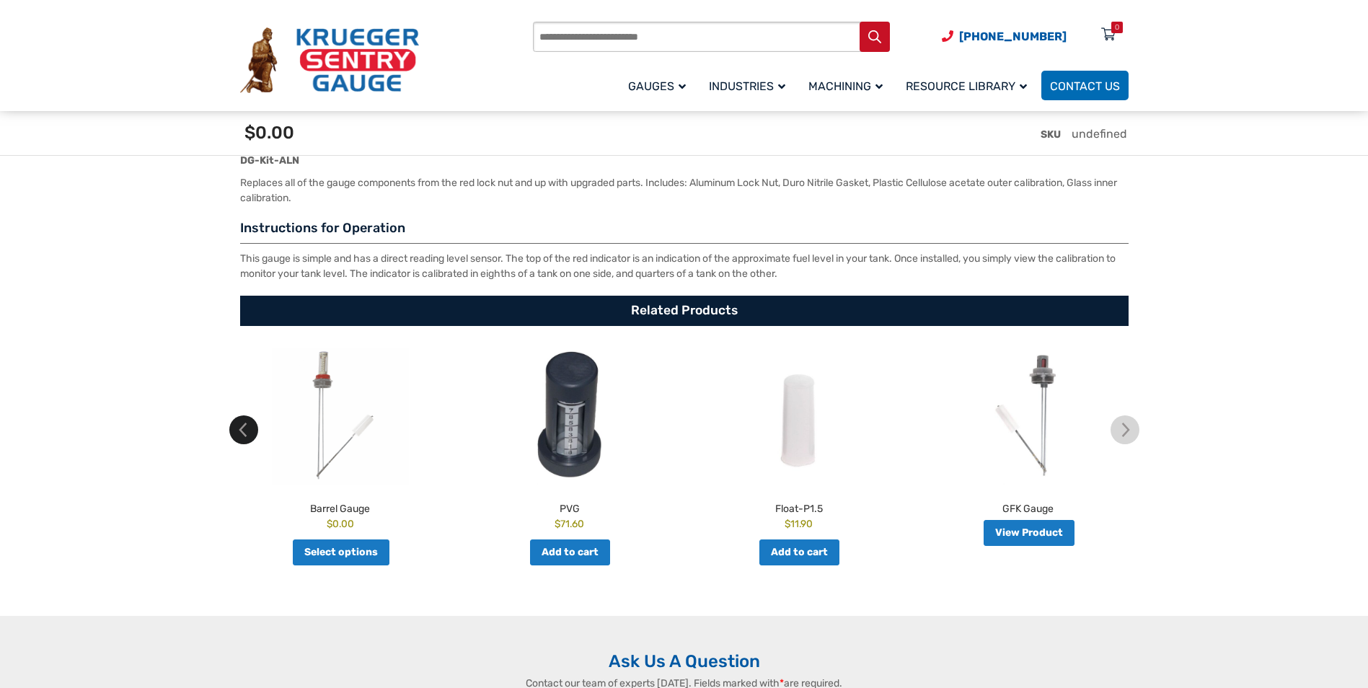
click at [243, 433] on img at bounding box center [243, 429] width 29 height 29
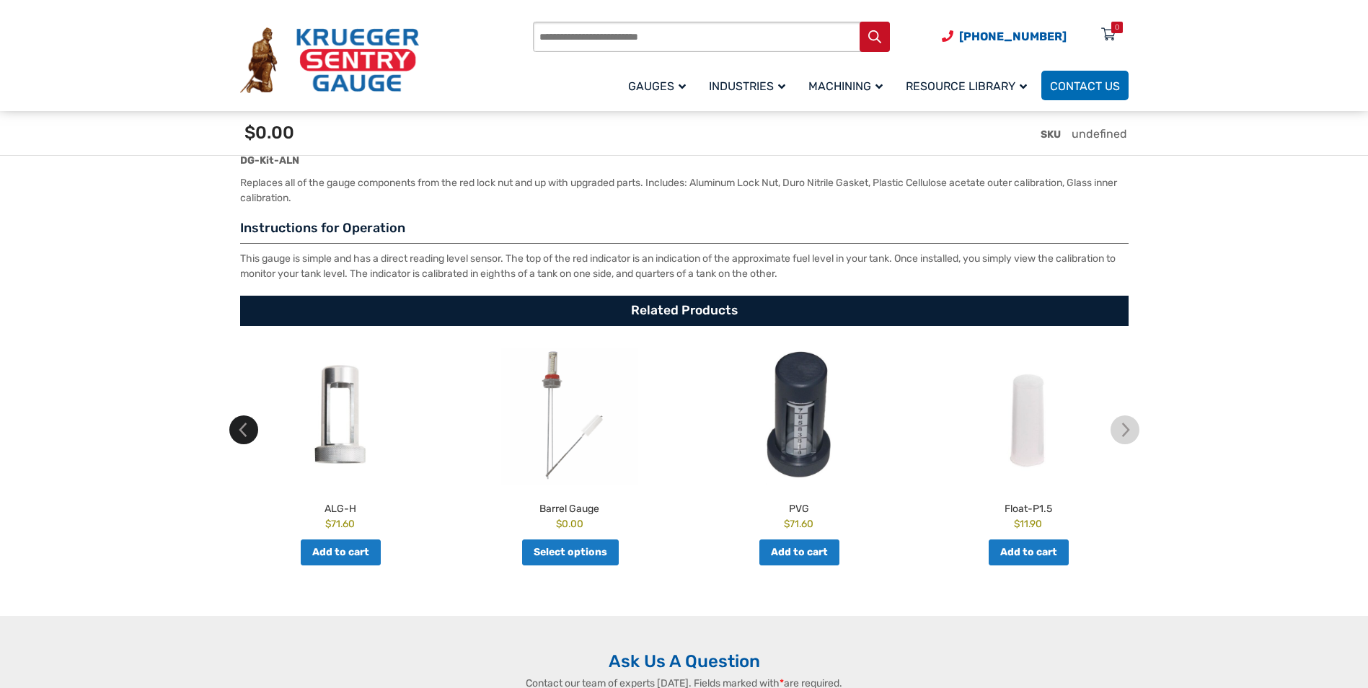
click at [243, 433] on img at bounding box center [243, 429] width 29 height 29
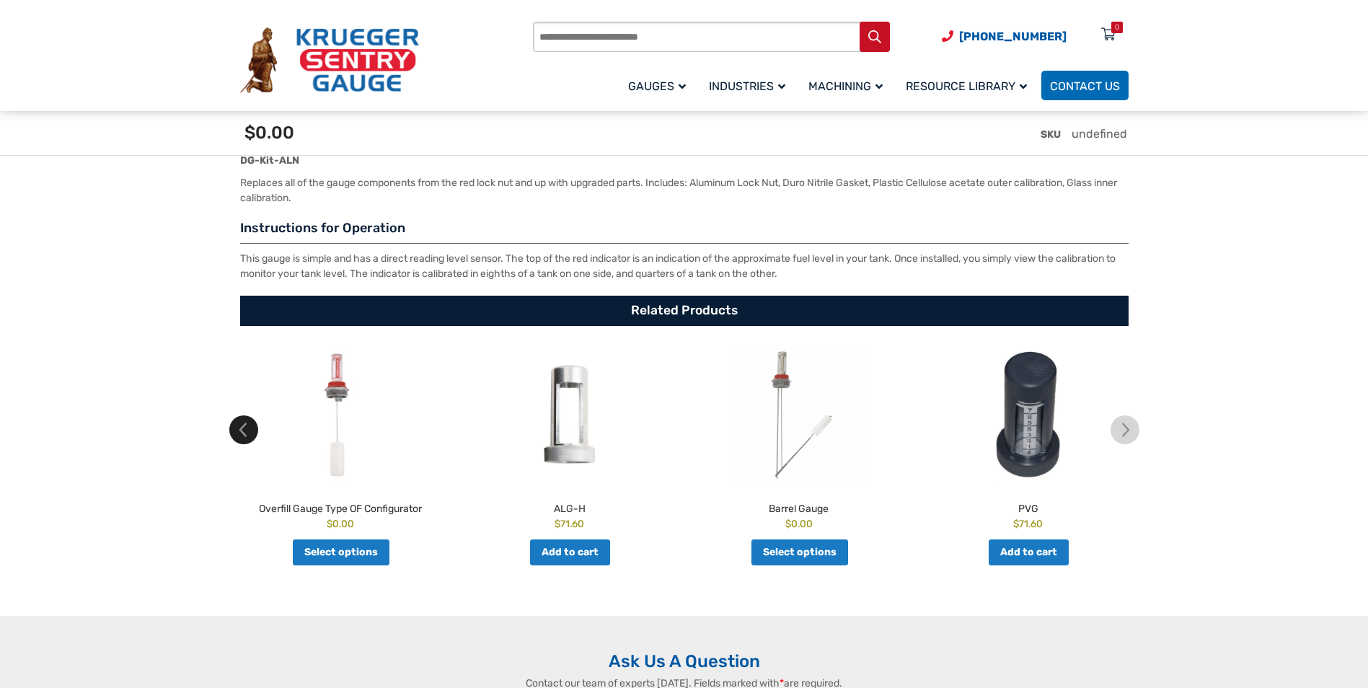
click at [243, 433] on img at bounding box center [243, 429] width 29 height 29
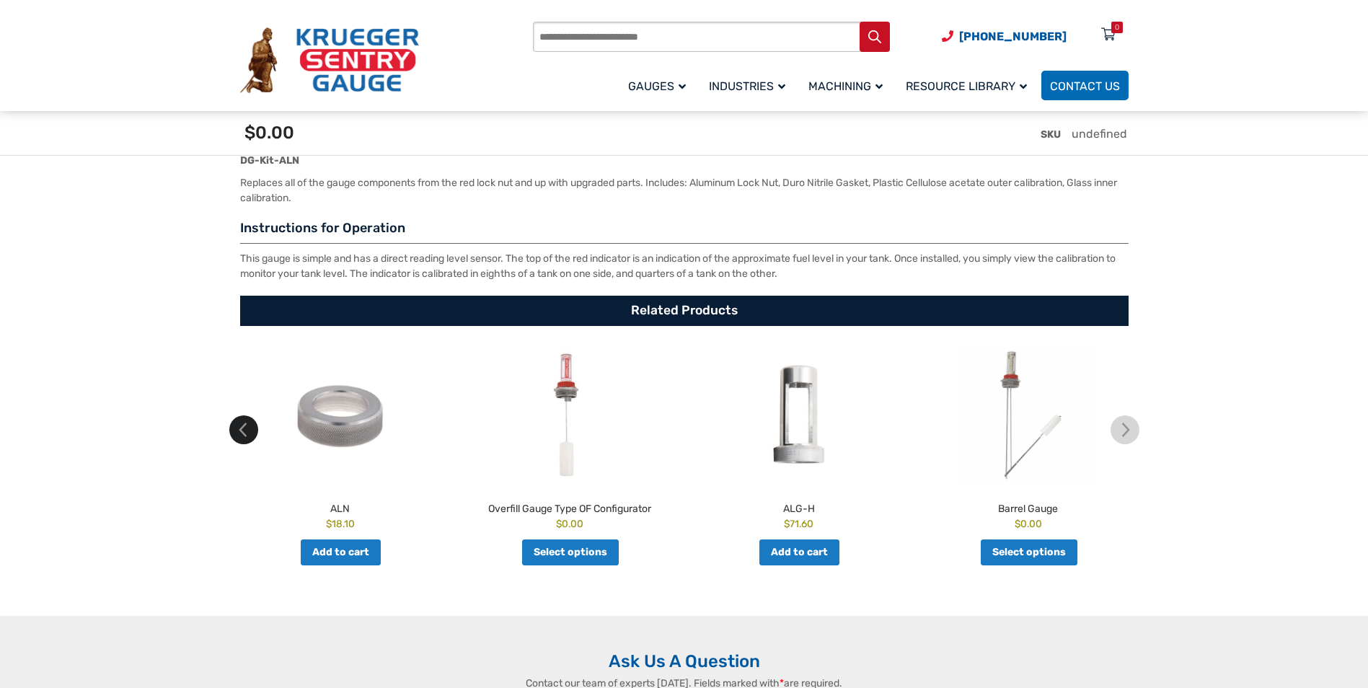
click at [243, 433] on img at bounding box center [243, 429] width 29 height 29
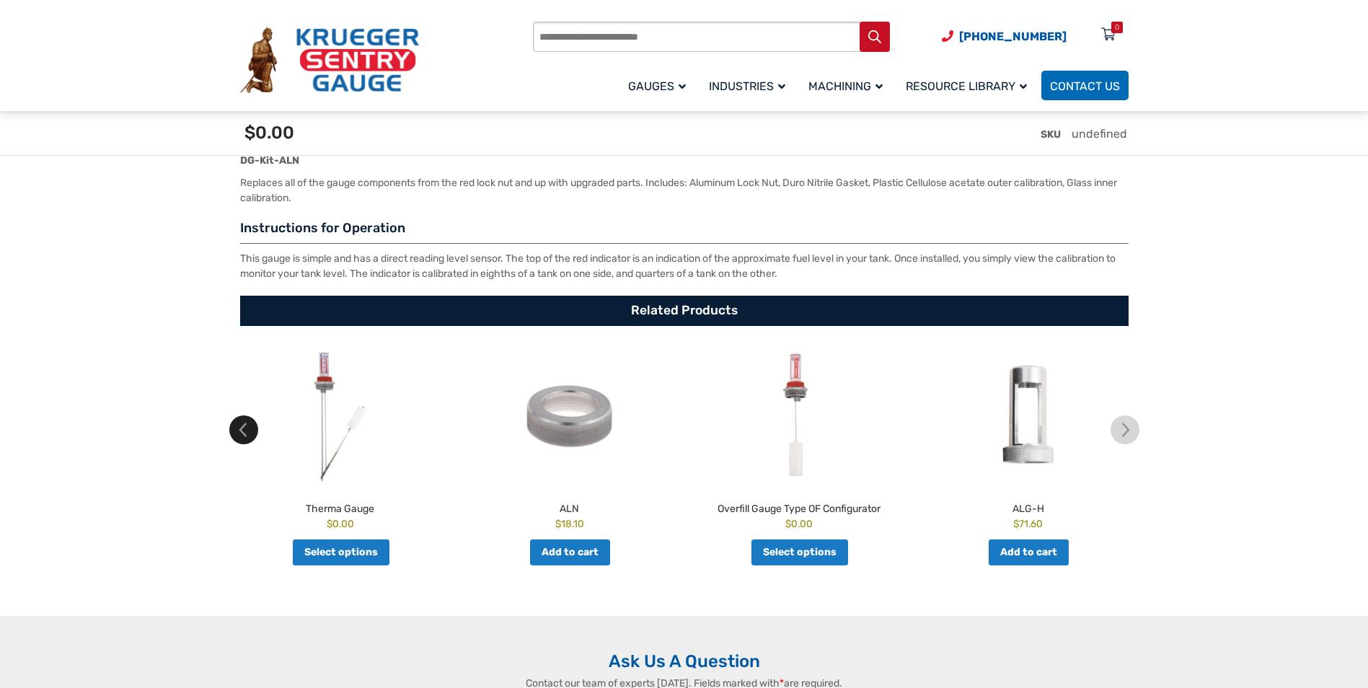
click at [243, 433] on img at bounding box center [243, 429] width 29 height 29
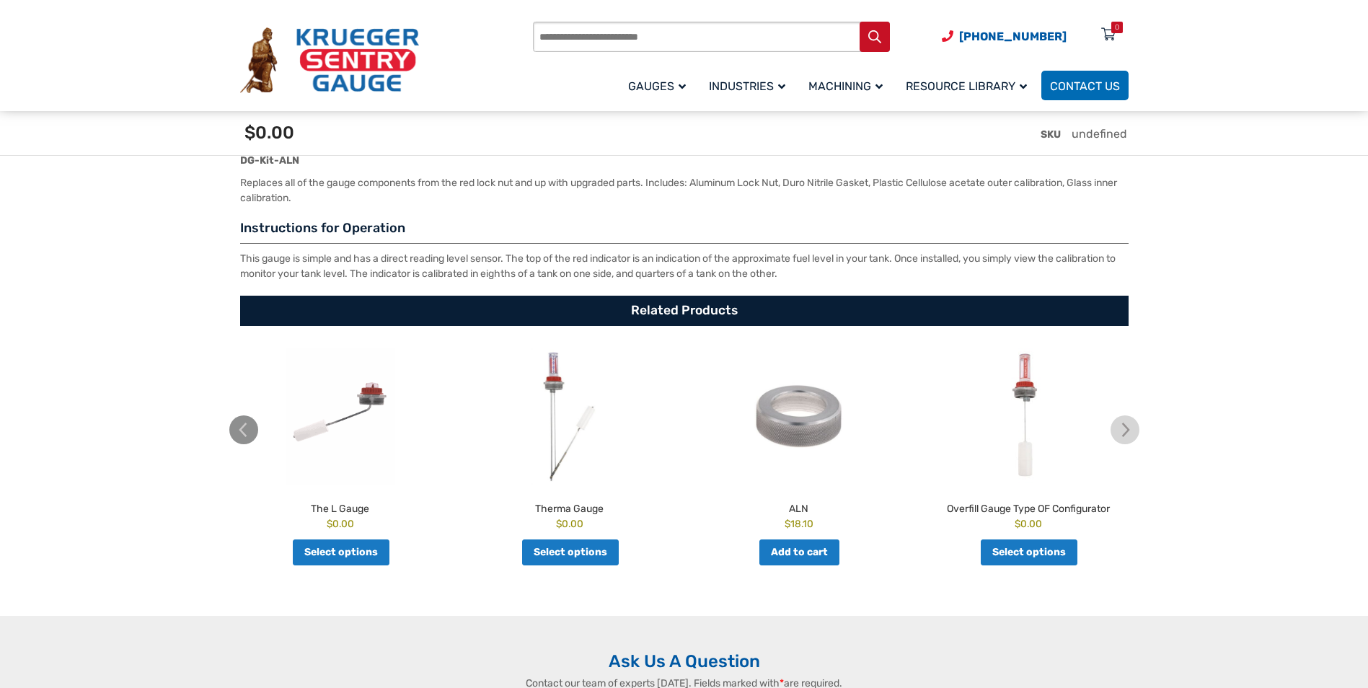
click at [243, 433] on img at bounding box center [243, 429] width 29 height 29
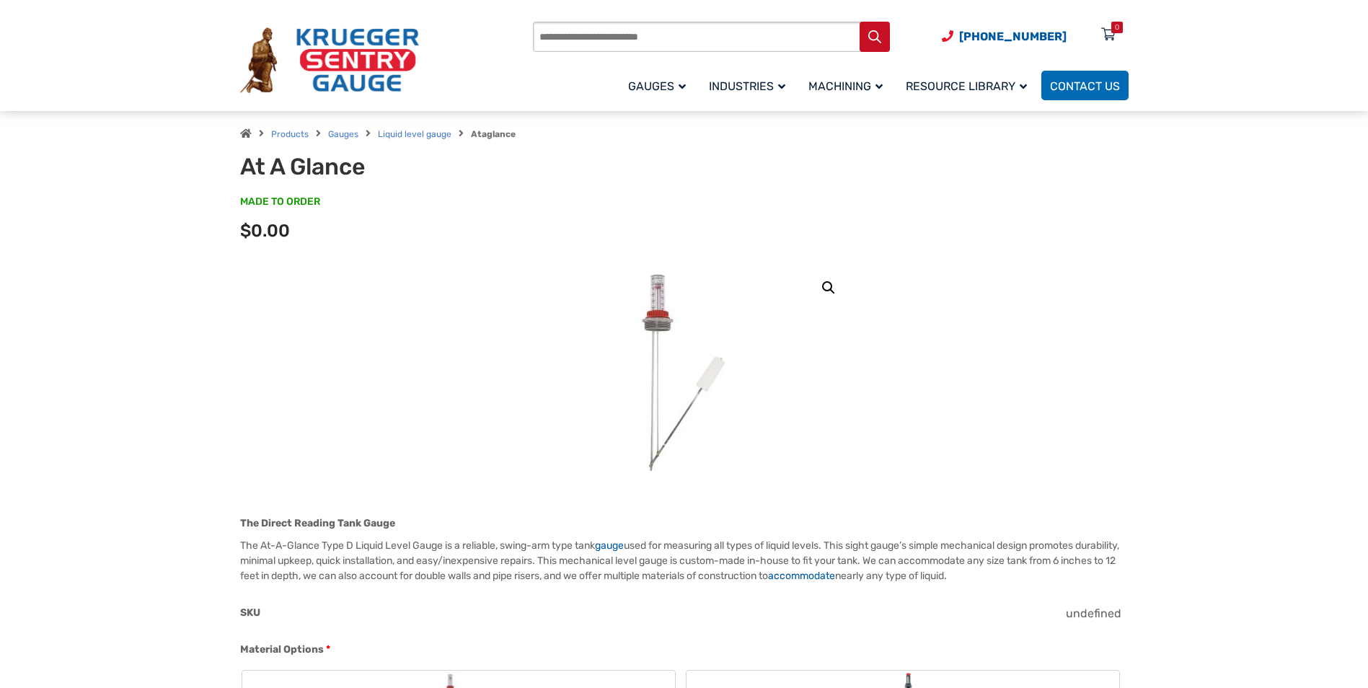
scroll to position [0, 0]
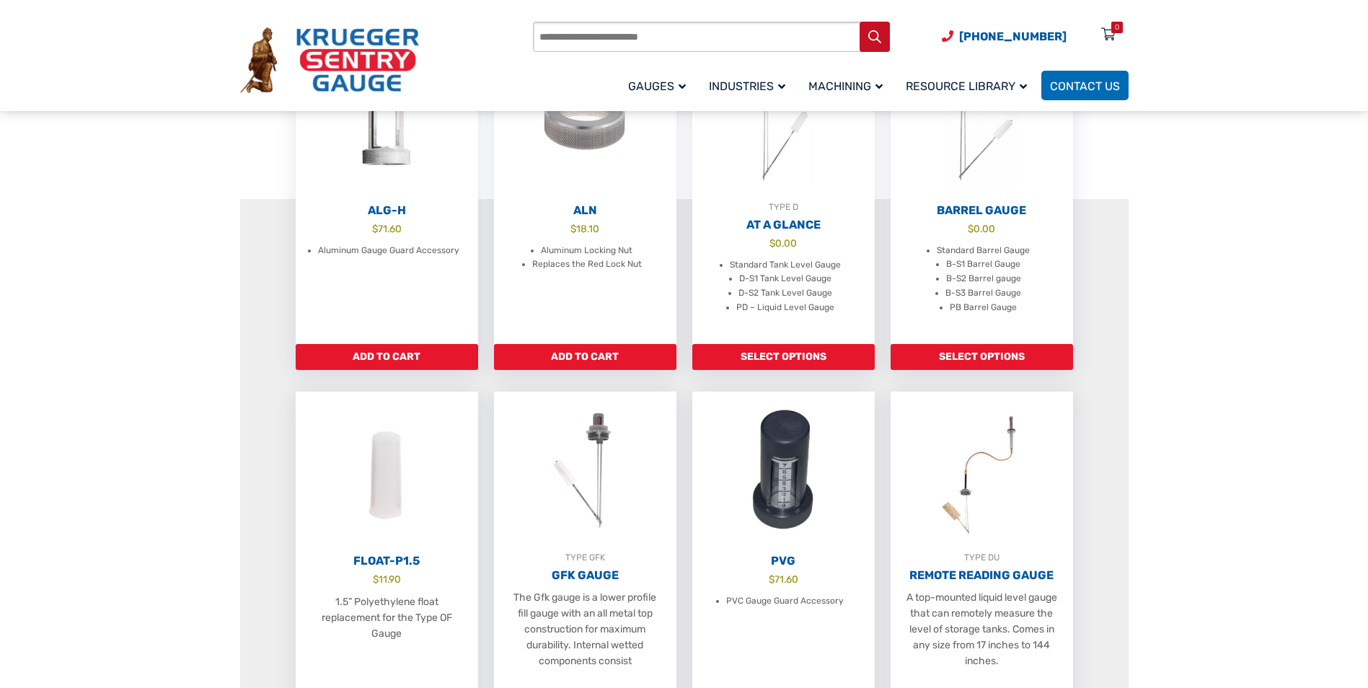
scroll to position [433, 0]
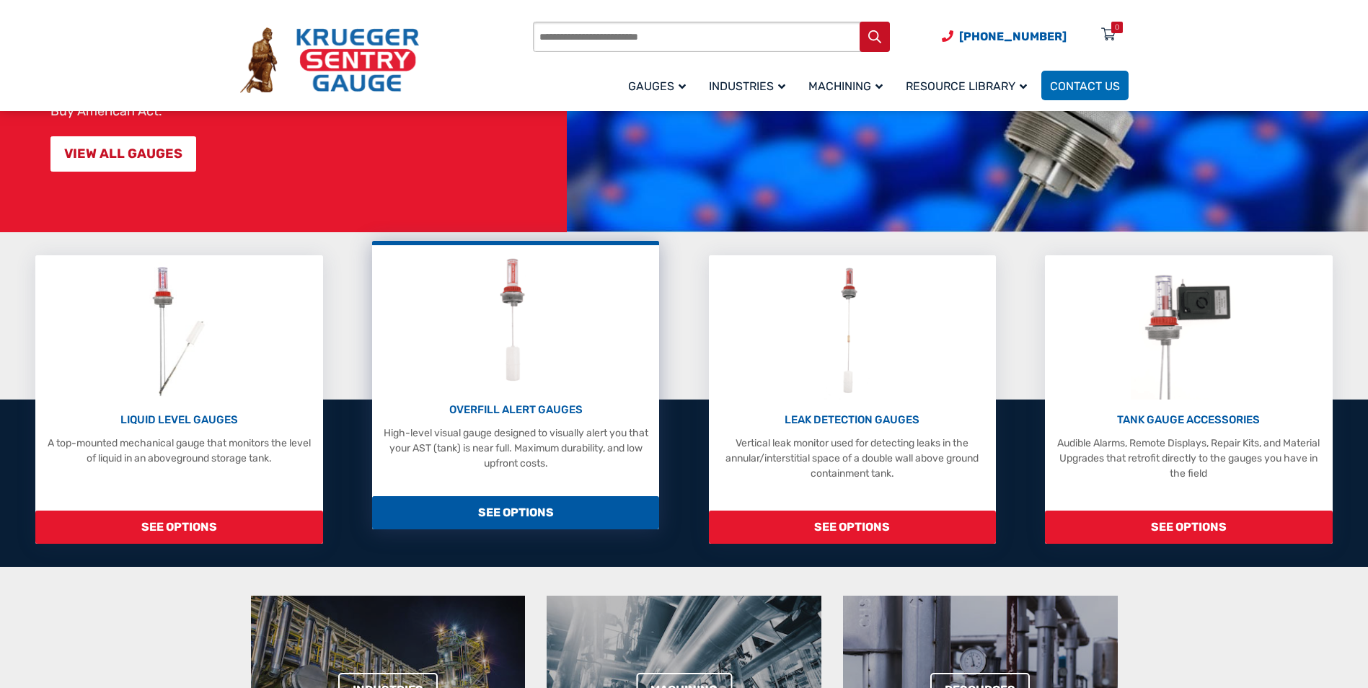
click at [514, 507] on span "SEE OPTIONS" at bounding box center [515, 512] width 287 height 33
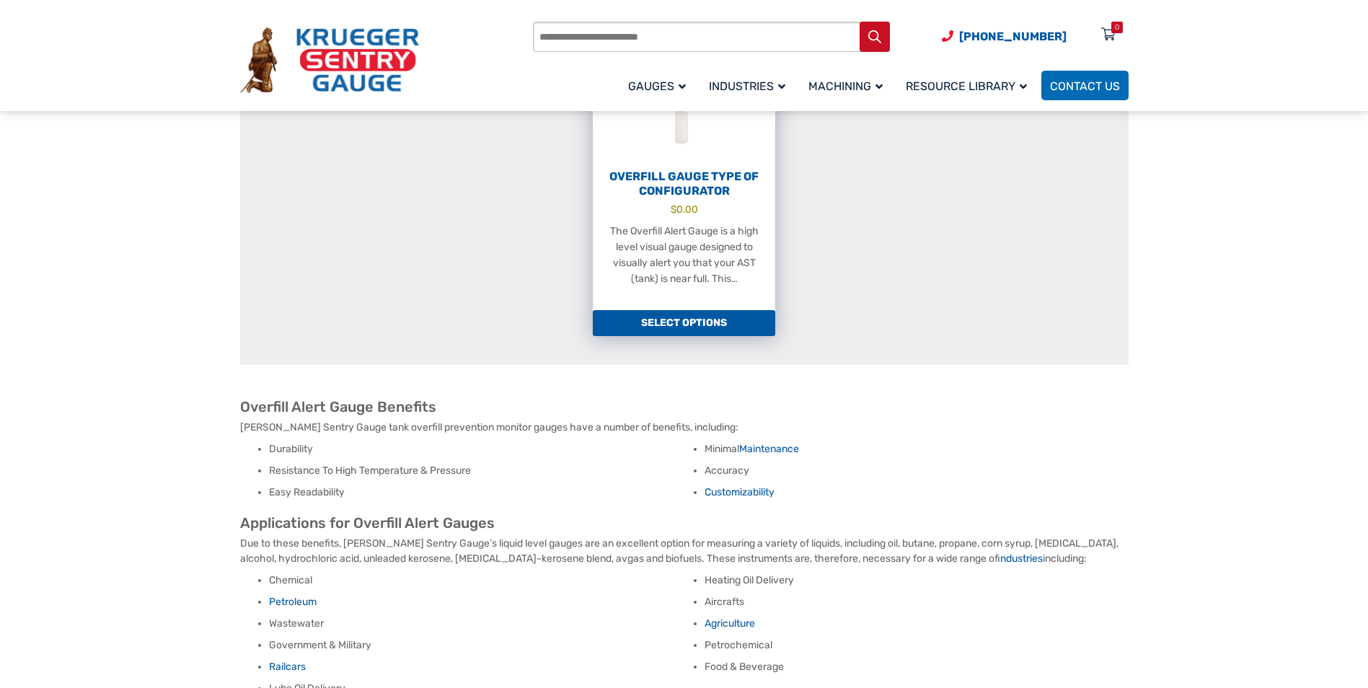
scroll to position [505, 0]
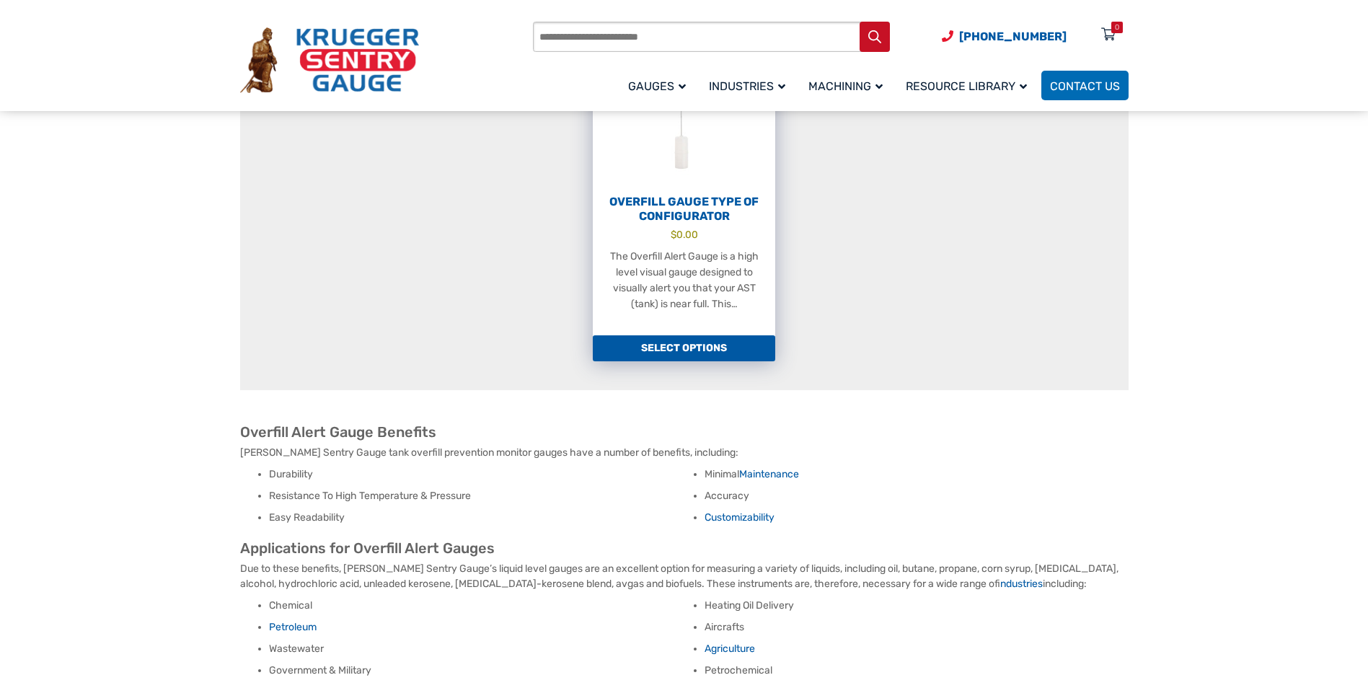
click at [704, 335] on link "Select options" at bounding box center [684, 348] width 182 height 26
